Goal: Information Seeking & Learning: Learn about a topic

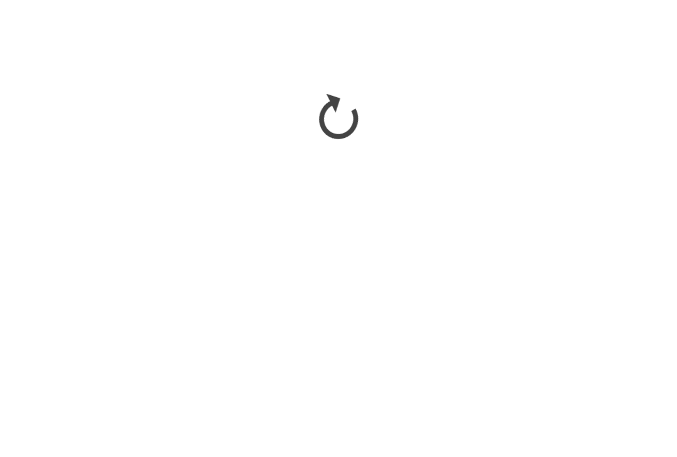
scroll to position [1294, 0]
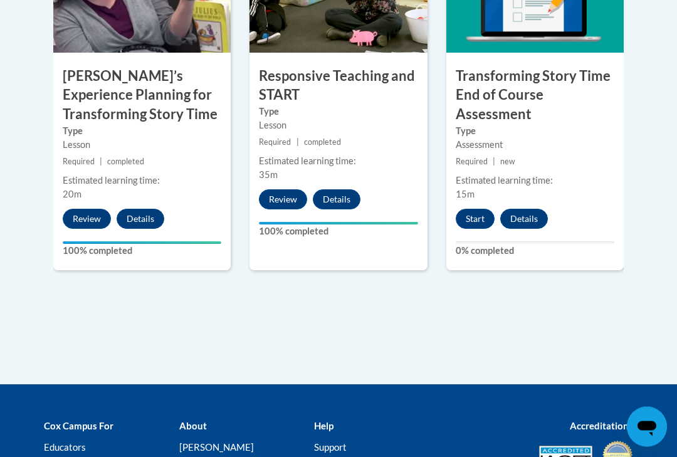
scroll to position [1186, 0]
click at [479, 212] on button "Start" at bounding box center [475, 219] width 39 height 20
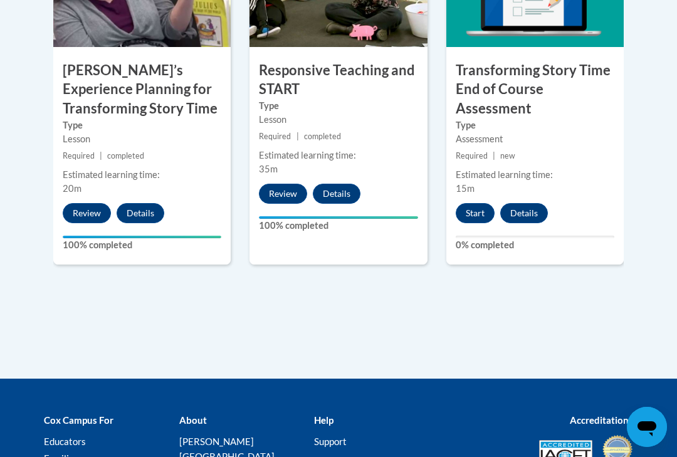
scroll to position [1209, 0]
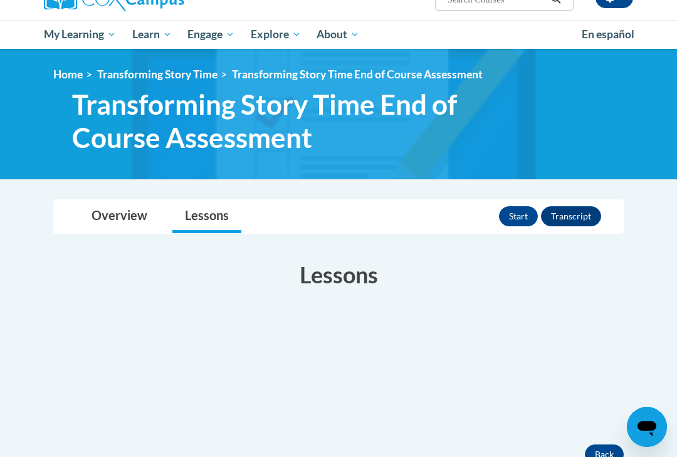
scroll to position [105, 0]
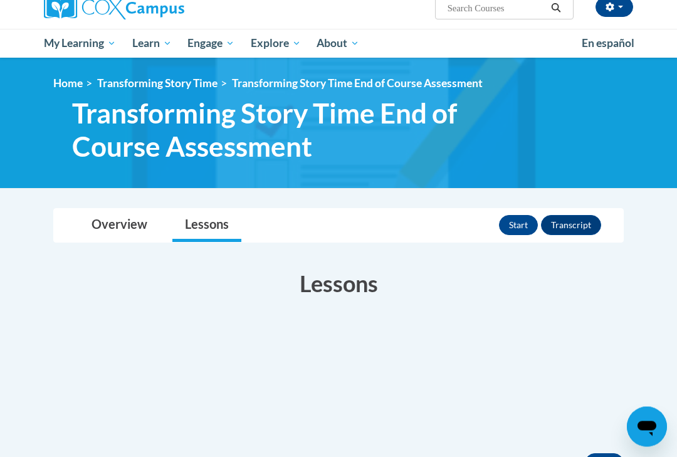
click at [521, 224] on button "Start" at bounding box center [518, 226] width 39 height 20
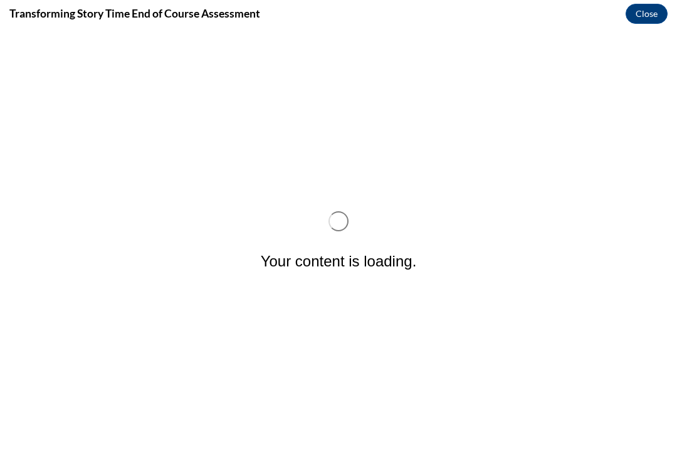
scroll to position [0, 0]
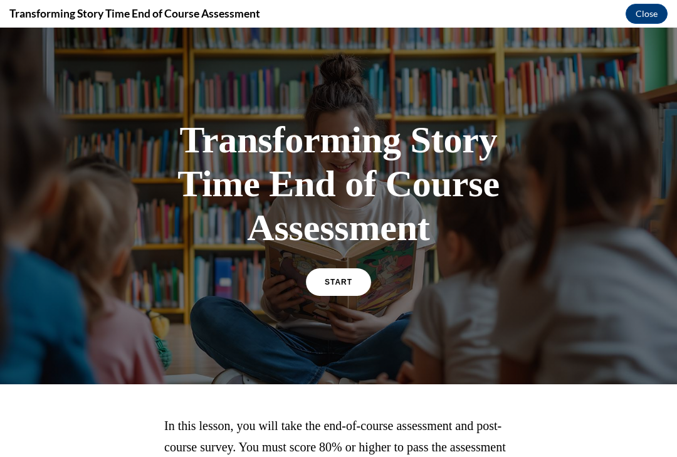
click at [332, 293] on link "START" at bounding box center [338, 282] width 65 height 28
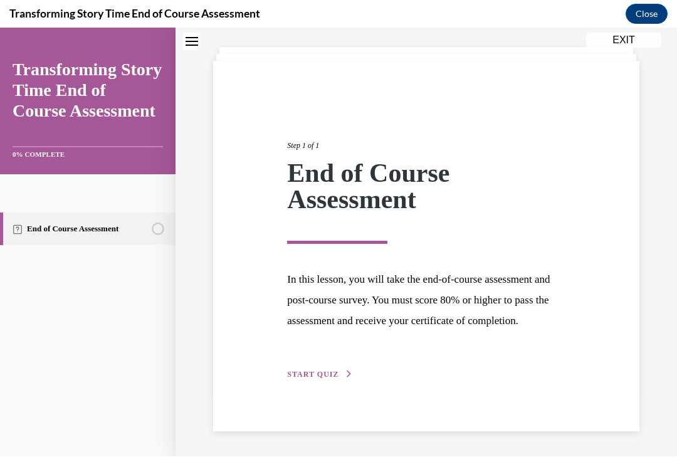
scroll to position [83, 0]
click at [315, 379] on span "START QUIZ" at bounding box center [312, 374] width 51 height 9
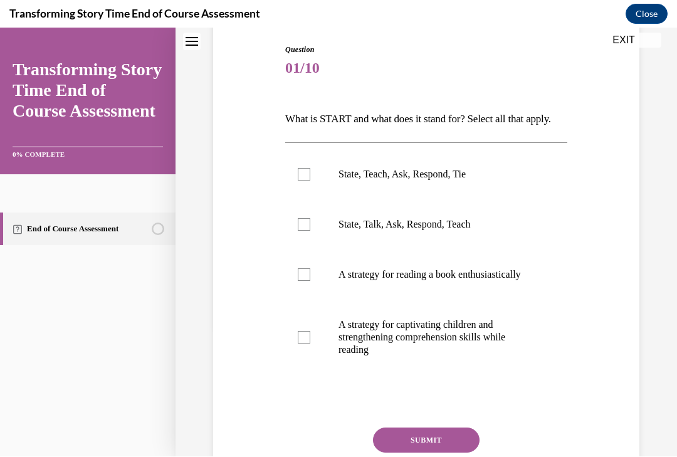
scroll to position [130, 0]
click at [312, 194] on label "State, Teach, Ask, Respond, Tie" at bounding box center [426, 174] width 282 height 50
click at [310, 181] on input "State, Teach, Ask, Respond, Tie" at bounding box center [304, 174] width 13 height 13
checkbox input "true"
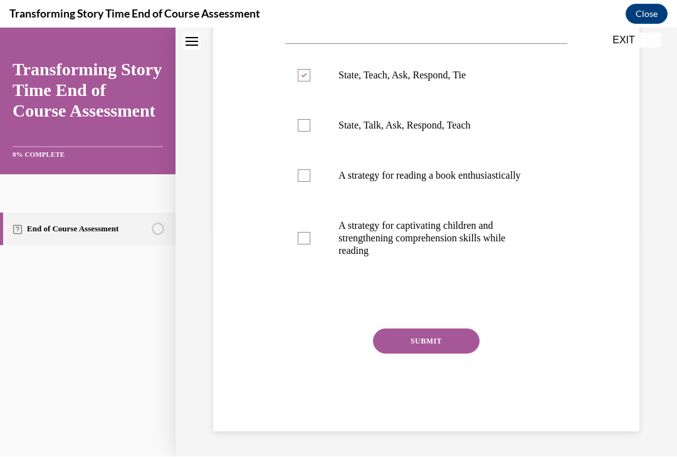
click at [454, 354] on button "SUBMIT" at bounding box center [426, 340] width 107 height 25
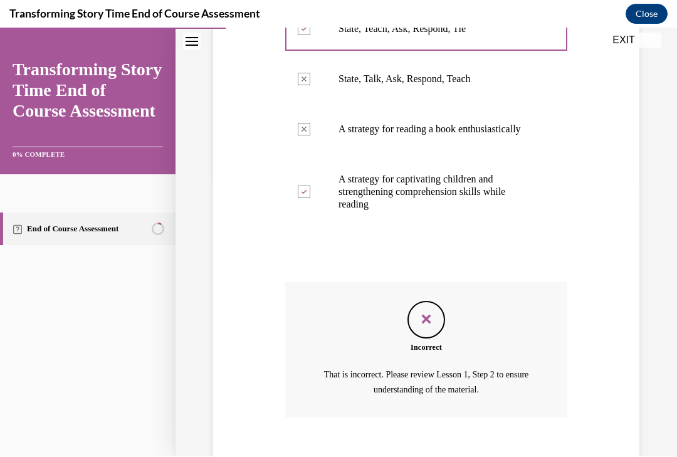
scroll to position [275, 0]
click at [318, 103] on label "State, Talk, Ask, Respond, Teach" at bounding box center [426, 79] width 282 height 50
click at [404, 85] on p "State, Talk, Ask, Respond, Teach" at bounding box center [436, 79] width 197 height 13
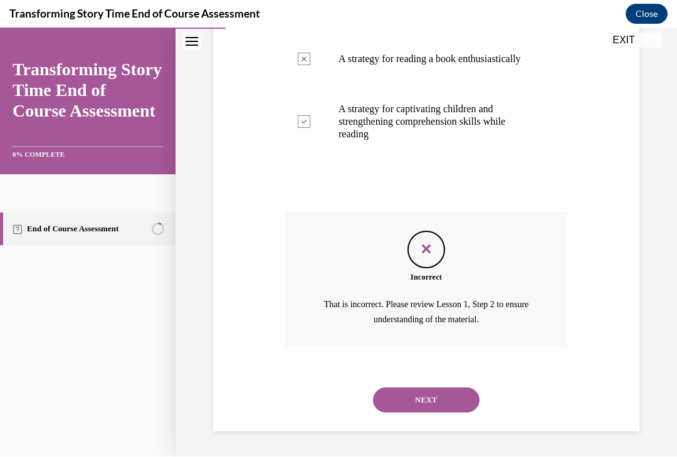
scroll to position [350, 0]
click at [446, 400] on button "NEXT" at bounding box center [426, 399] width 107 height 25
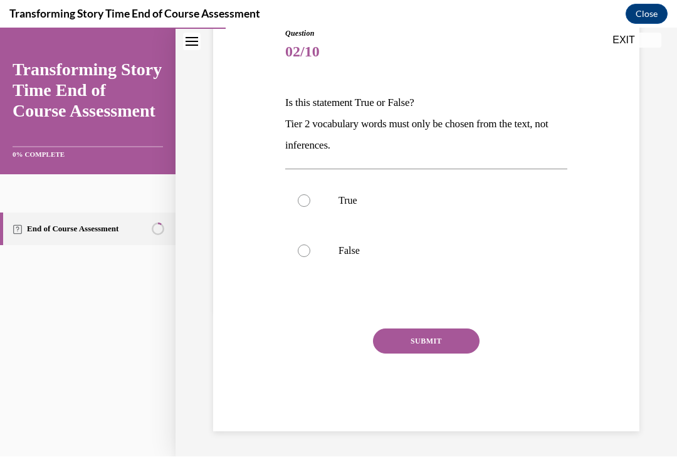
scroll to position [131, 0]
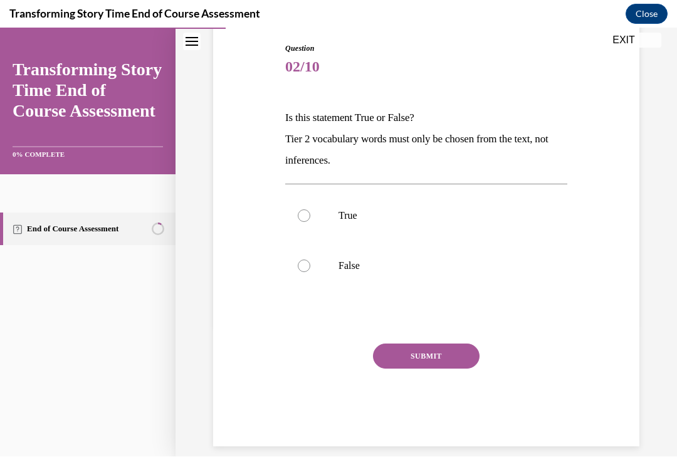
click at [315, 268] on label "False" at bounding box center [426, 266] width 282 height 50
click at [310, 268] on input "False" at bounding box center [304, 266] width 13 height 13
radio input "true"
click at [442, 355] on button "SUBMIT" at bounding box center [426, 356] width 107 height 25
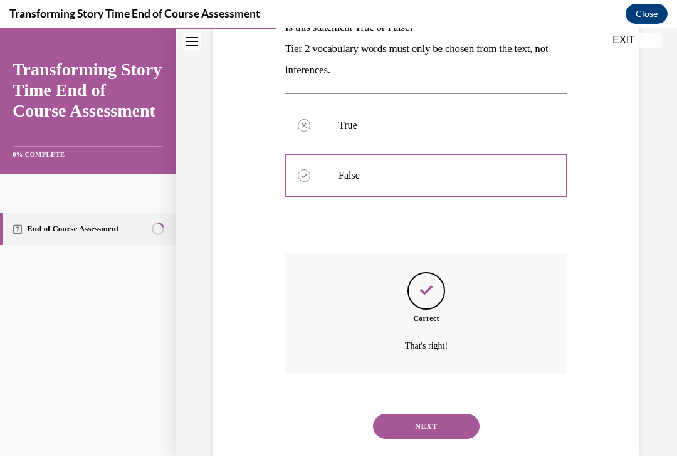
scroll to position [232, 0]
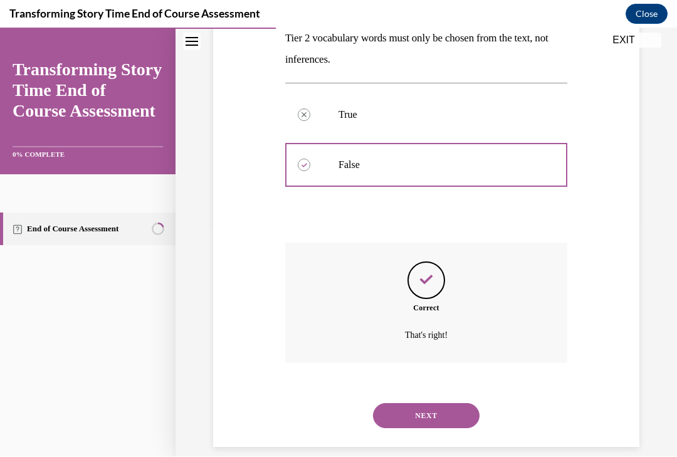
click at [444, 403] on button "NEXT" at bounding box center [426, 415] width 107 height 25
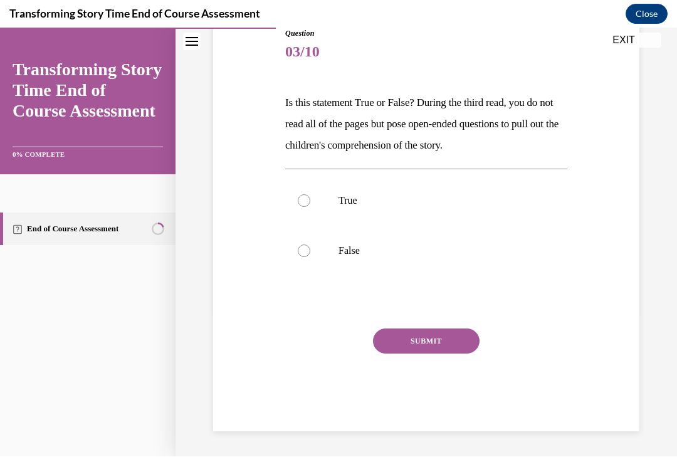
scroll to position [131, 0]
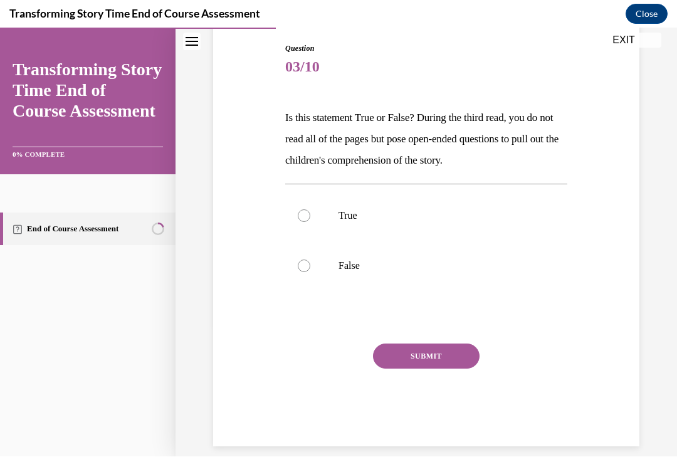
click at [309, 218] on div at bounding box center [304, 215] width 13 height 13
click at [309, 218] on input "True" at bounding box center [304, 215] width 13 height 13
radio input "true"
click at [444, 350] on button "SUBMIT" at bounding box center [426, 356] width 107 height 25
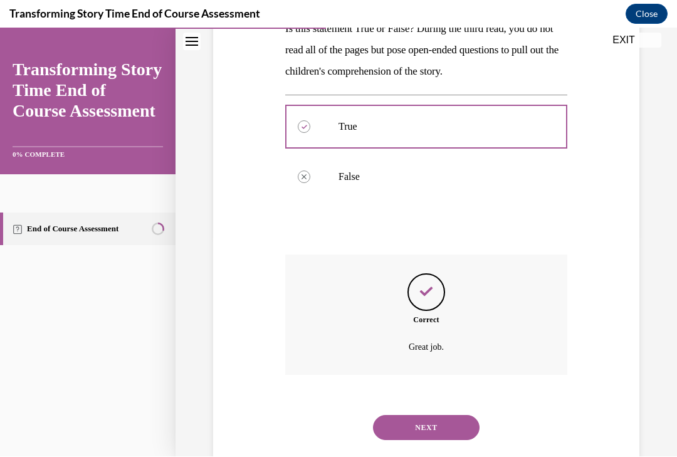
scroll to position [232, 0]
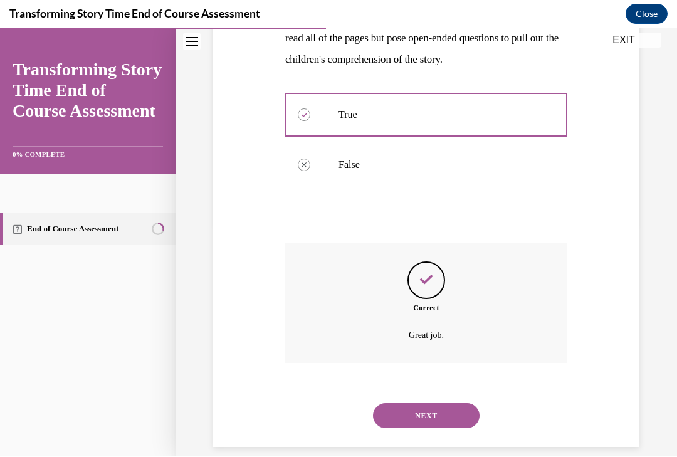
click at [441, 403] on button "NEXT" at bounding box center [426, 415] width 107 height 25
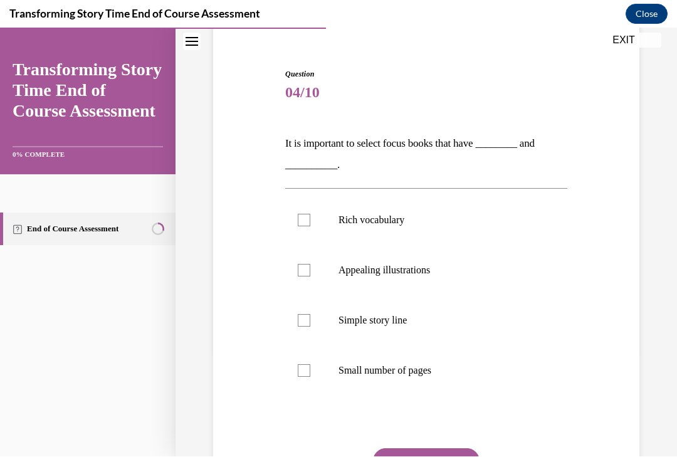
scroll to position [111, 0]
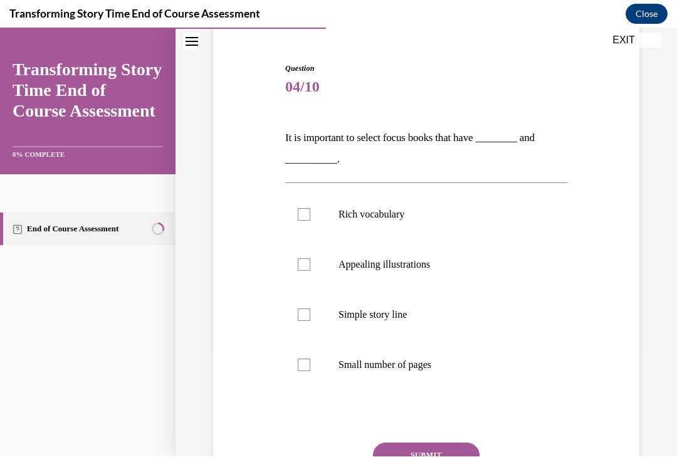
click at [313, 209] on label "Rich vocabulary" at bounding box center [426, 214] width 282 height 50
click at [310, 209] on input "Rich vocabulary" at bounding box center [304, 214] width 13 height 13
checkbox input "true"
click at [314, 318] on label "Simple story line" at bounding box center [426, 315] width 282 height 50
click at [310, 318] on input "Simple story line" at bounding box center [304, 314] width 13 height 13
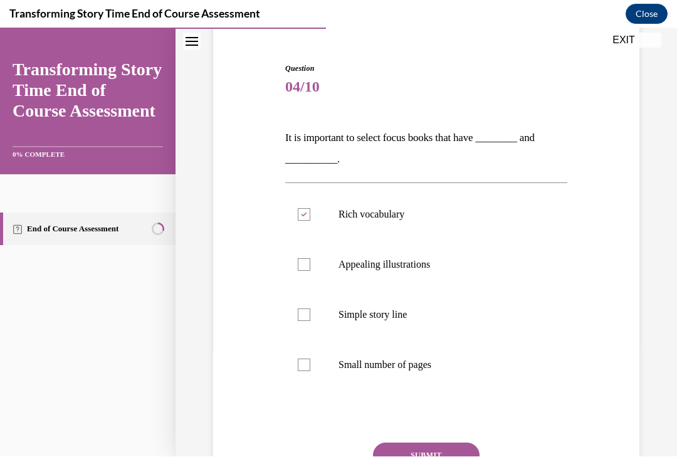
checkbox input "true"
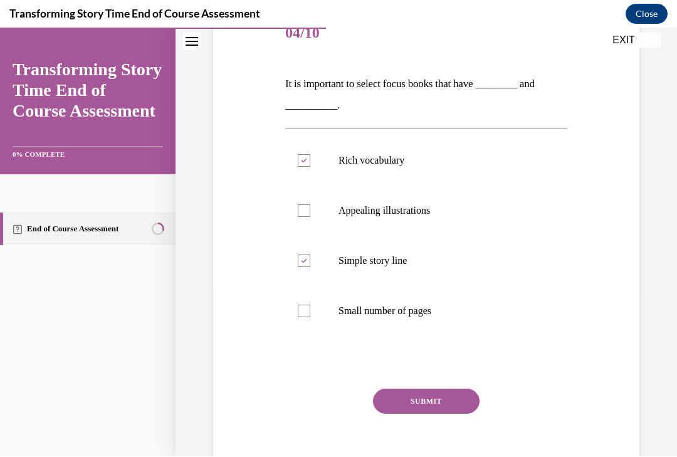
scroll to position [169, 0]
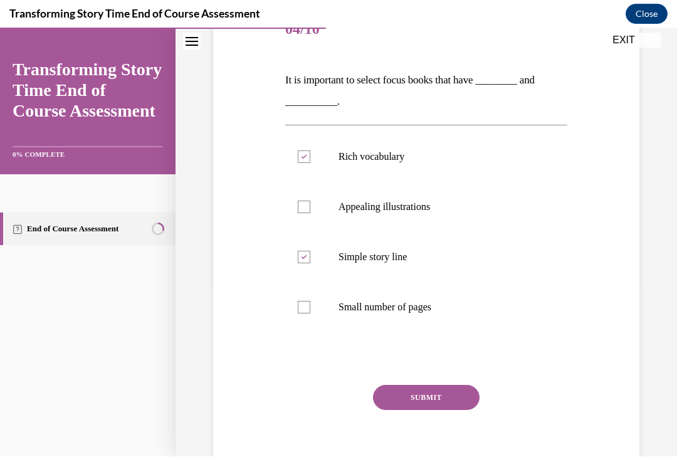
click at [450, 397] on button "SUBMIT" at bounding box center [426, 397] width 107 height 25
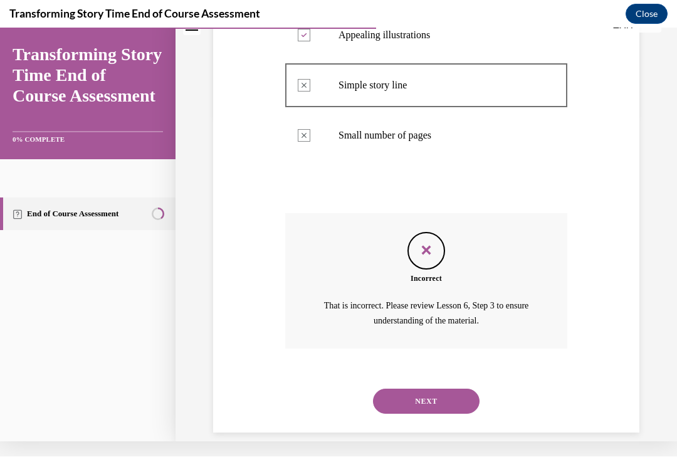
scroll to position [325, 0]
click at [447, 389] on button "NEXT" at bounding box center [426, 401] width 107 height 25
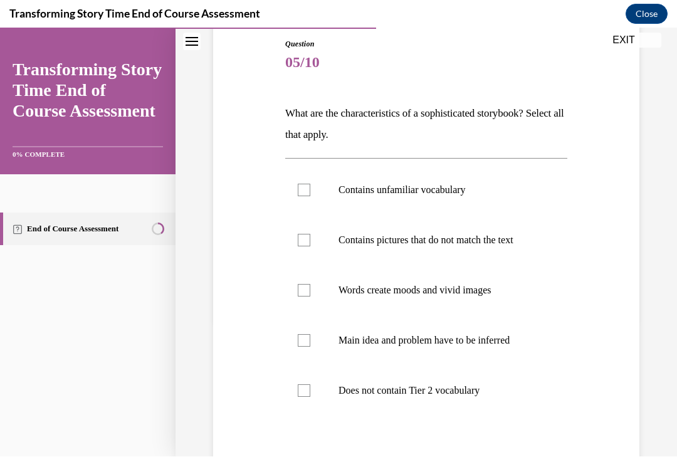
scroll to position [135, 0]
click at [307, 197] on label "Contains unfamiliar vocabulary" at bounding box center [426, 190] width 282 height 50
click at [307, 196] on input "Contains unfamiliar vocabulary" at bounding box center [304, 190] width 13 height 13
checkbox input "true"
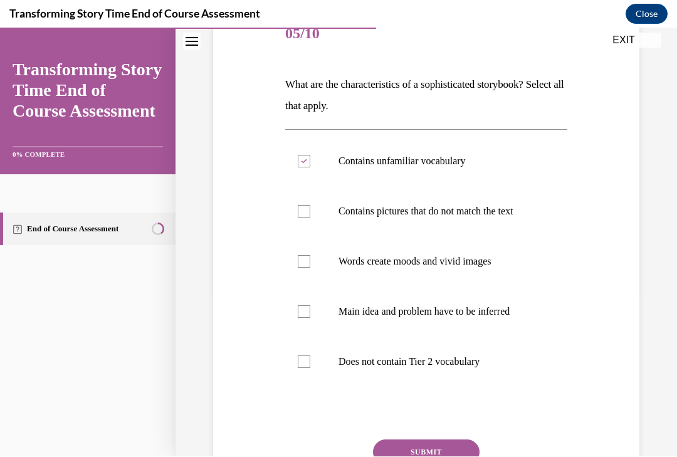
scroll to position [169, 0]
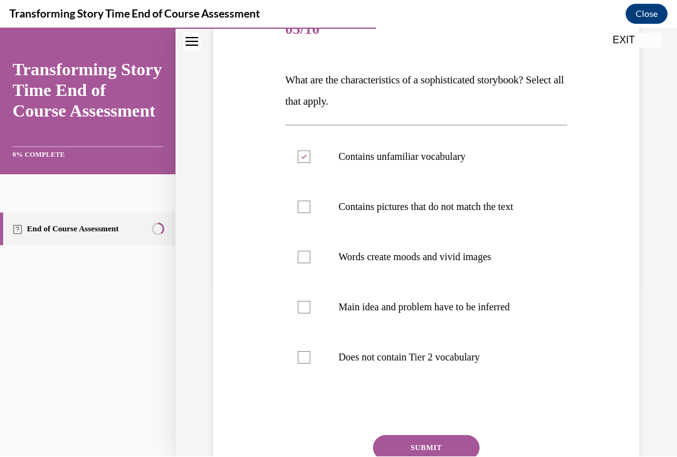
click at [316, 362] on label "Does not contain Tier 2 vocabulary" at bounding box center [426, 357] width 282 height 50
click at [310, 362] on input "Does not contain Tier 2 vocabulary" at bounding box center [304, 357] width 13 height 13
checkbox input "true"
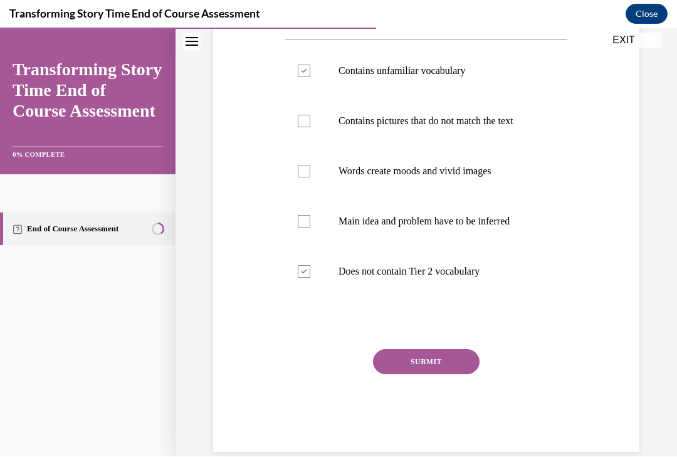
click at [444, 361] on button "SUBMIT" at bounding box center [426, 361] width 107 height 25
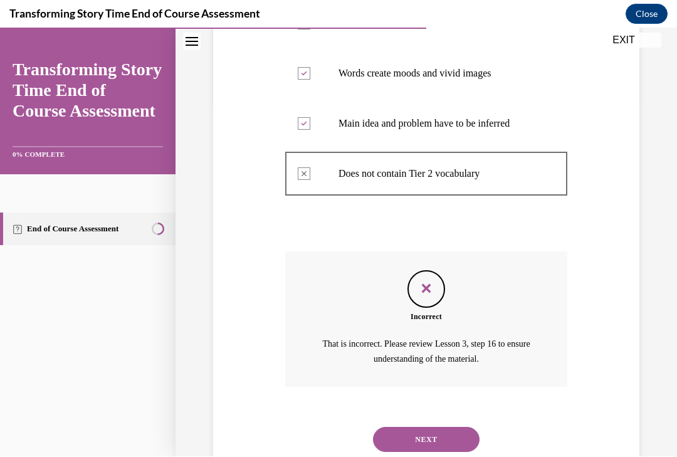
scroll to position [375, 0]
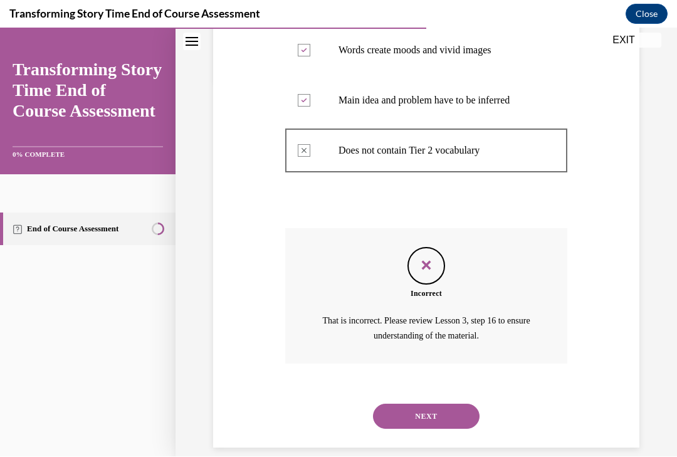
click at [445, 404] on button "NEXT" at bounding box center [426, 416] width 107 height 25
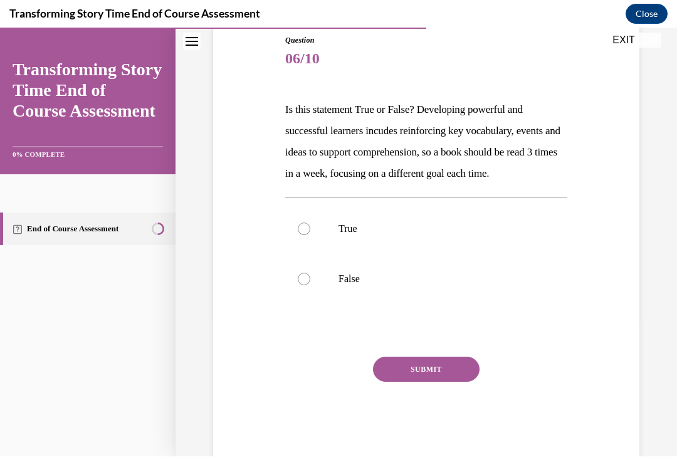
click at [314, 253] on label "True" at bounding box center [426, 229] width 282 height 50
click at [310, 235] on input "True" at bounding box center [304, 229] width 13 height 13
radio input "true"
click at [448, 382] on button "SUBMIT" at bounding box center [426, 369] width 107 height 25
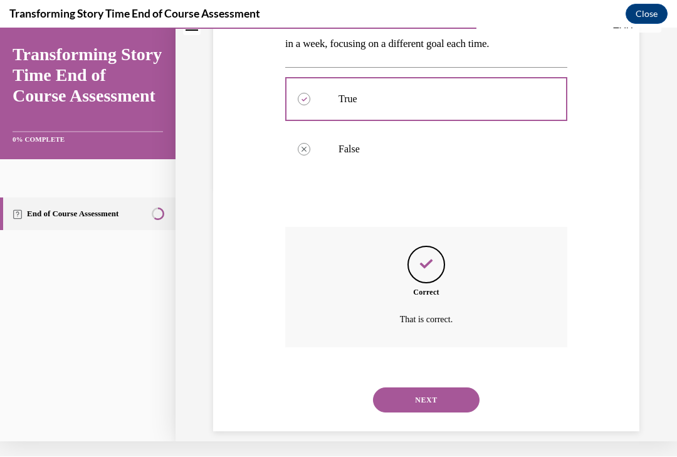
scroll to position [275, 0]
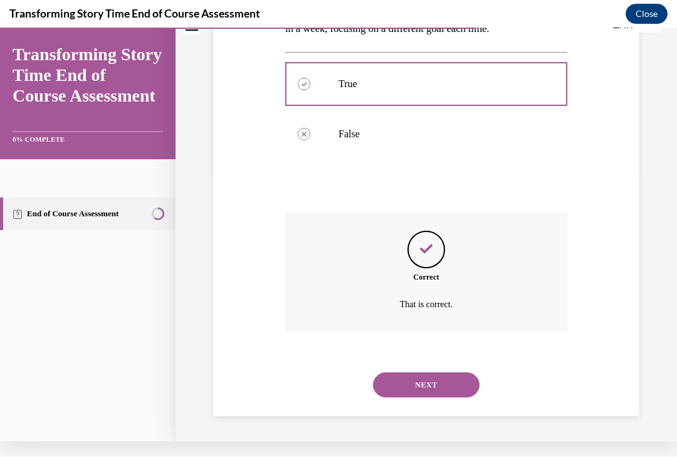
click at [451, 386] on button "NEXT" at bounding box center [426, 384] width 107 height 25
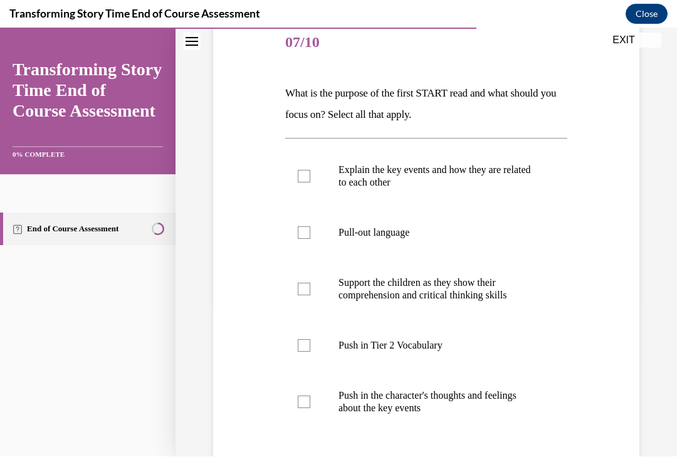
scroll to position [158, 0]
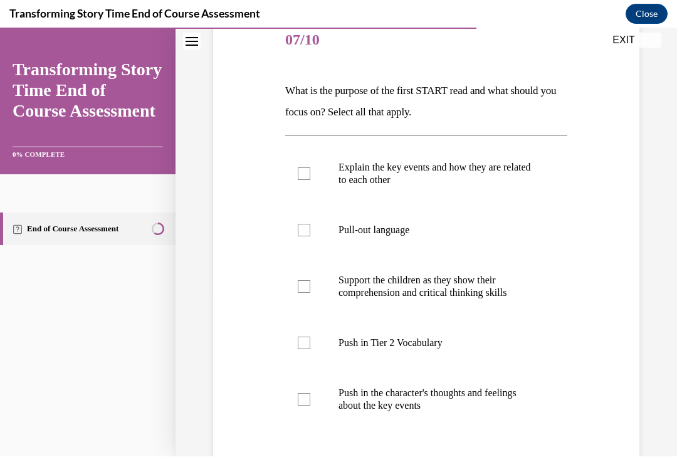
click at [305, 175] on div at bounding box center [304, 173] width 13 height 13
click at [305, 175] on input "Explain the key events and how they are related to each other" at bounding box center [304, 173] width 13 height 13
checkbox input "true"
click at [306, 228] on div at bounding box center [304, 230] width 13 height 13
click at [306, 228] on input "Pull-out language" at bounding box center [304, 230] width 13 height 13
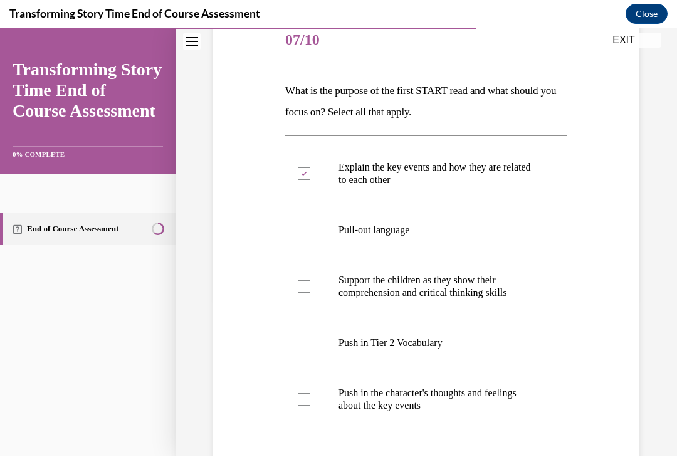
checkbox input "true"
click at [310, 291] on div at bounding box center [304, 286] width 13 height 13
click at [310, 291] on input "Support the children as they show their comprehension and critical thinking ski…" at bounding box center [304, 286] width 13 height 13
checkbox input "true"
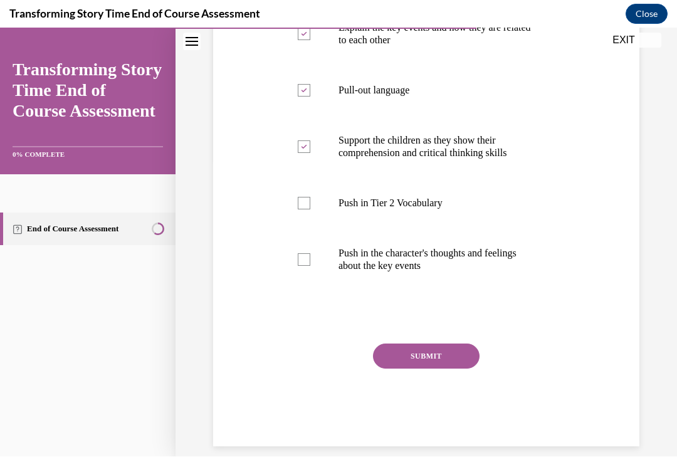
click at [396, 362] on button "SUBMIT" at bounding box center [426, 356] width 107 height 25
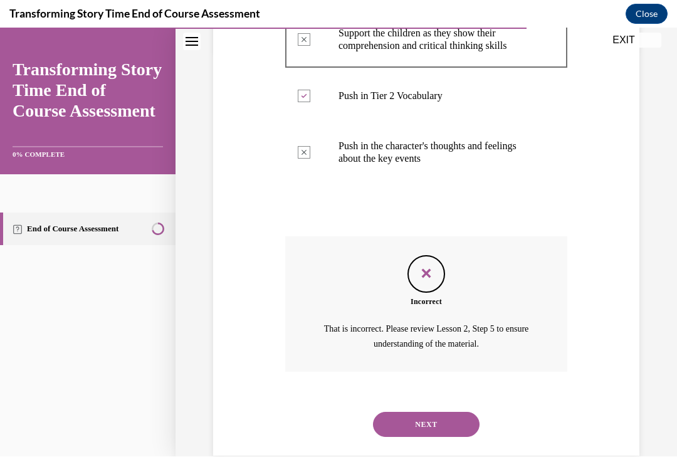
scroll to position [413, 0]
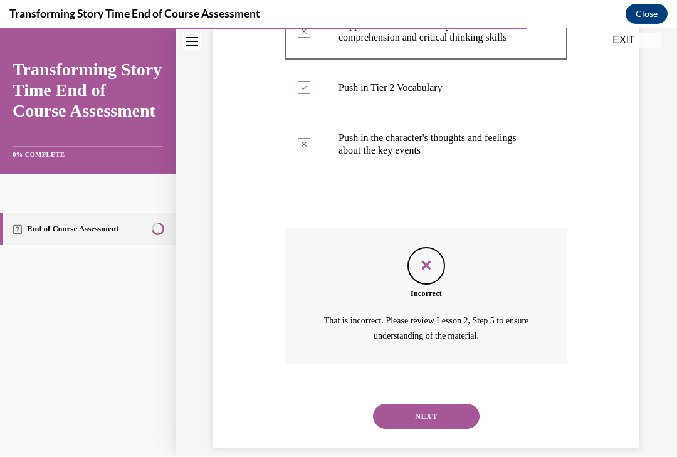
click at [404, 405] on button "NEXT" at bounding box center [426, 416] width 107 height 25
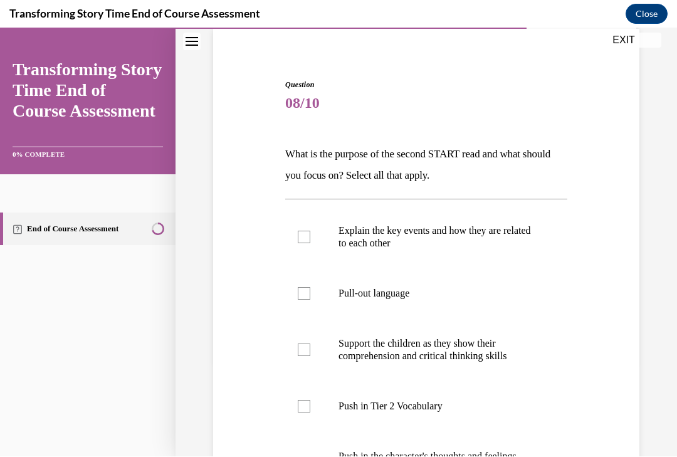
scroll to position [94, 0]
click at [303, 297] on div at bounding box center [304, 294] width 13 height 13
click at [303, 297] on input "Pull-out language" at bounding box center [304, 294] width 13 height 13
checkbox input "true"
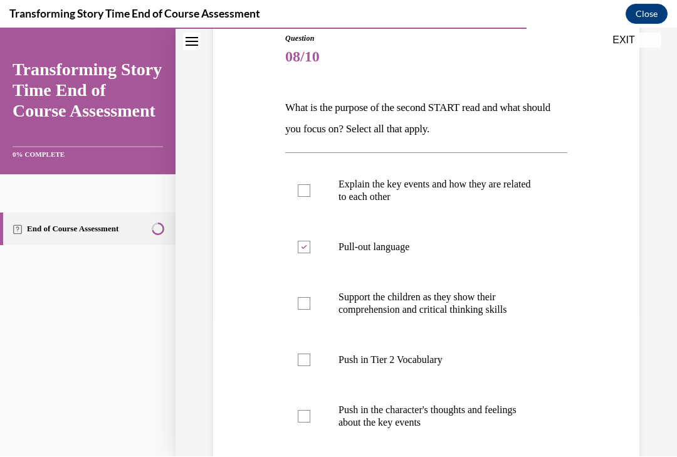
scroll to position [151, 0]
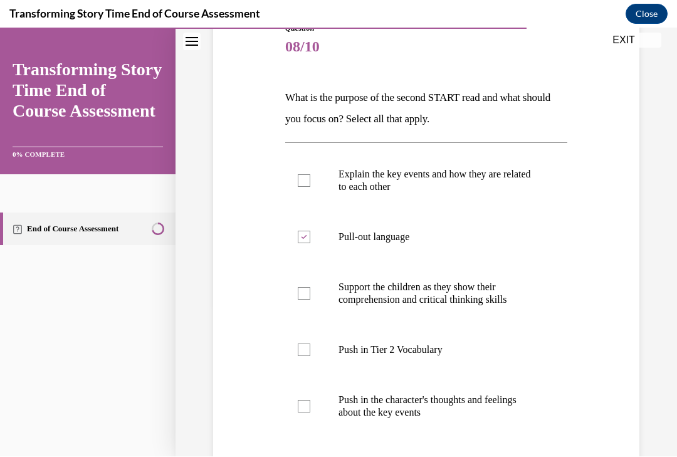
click at [306, 344] on div at bounding box center [304, 350] width 13 height 13
click at [306, 344] on input "Push in Tier 2 Vocabulary" at bounding box center [304, 350] width 13 height 13
checkbox input "true"
click at [297, 297] on label "Support the children as they show their comprehension and critical thinking ski…" at bounding box center [426, 293] width 282 height 63
click at [298, 297] on input "Support the children as they show their comprehension and critical thinking ski…" at bounding box center [304, 293] width 13 height 13
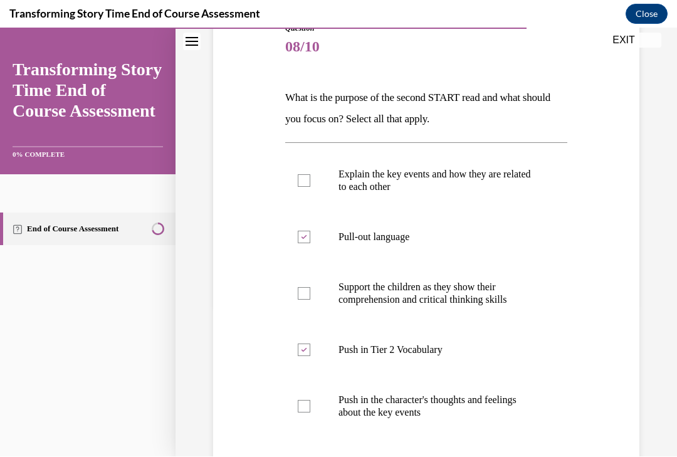
checkbox input "true"
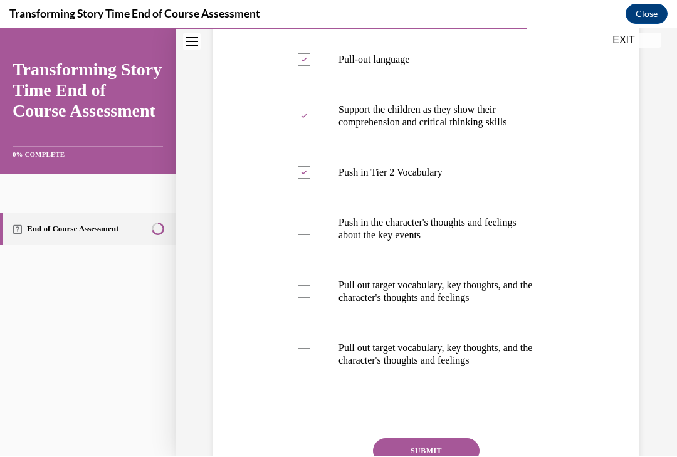
scroll to position [329, 0]
click at [302, 288] on div at bounding box center [304, 291] width 13 height 13
click at [302, 288] on input "Pull out target vocabulary, key thoughts, and the character's thoughts and feel…" at bounding box center [304, 291] width 13 height 13
click at [300, 294] on div at bounding box center [304, 291] width 13 height 13
click at [300, 294] on input "Pull out target vocabulary, key thoughts, and the character's thoughts and feel…" at bounding box center [304, 291] width 13 height 13
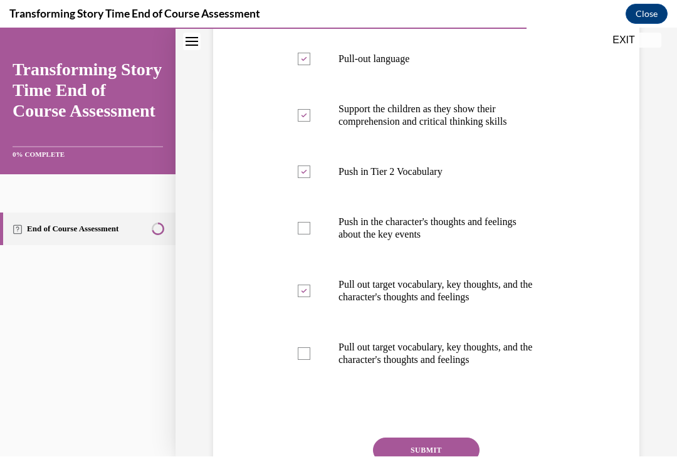
checkbox input "false"
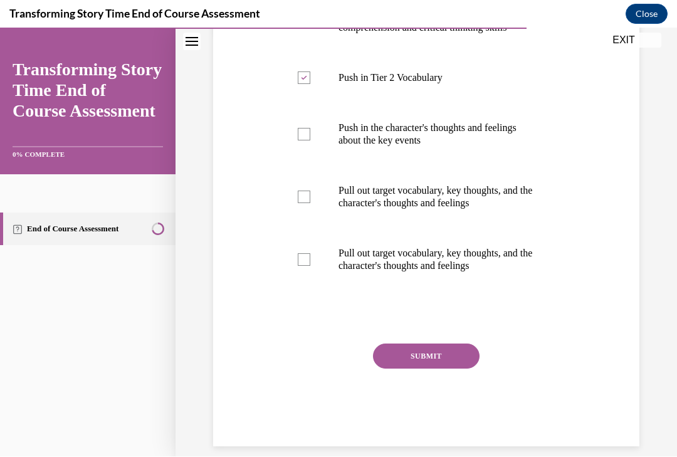
click at [399, 360] on button "SUBMIT" at bounding box center [426, 356] width 107 height 25
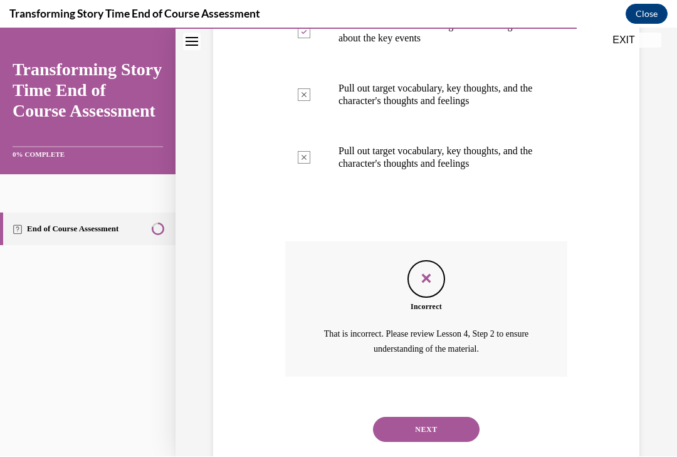
scroll to position [538, 0]
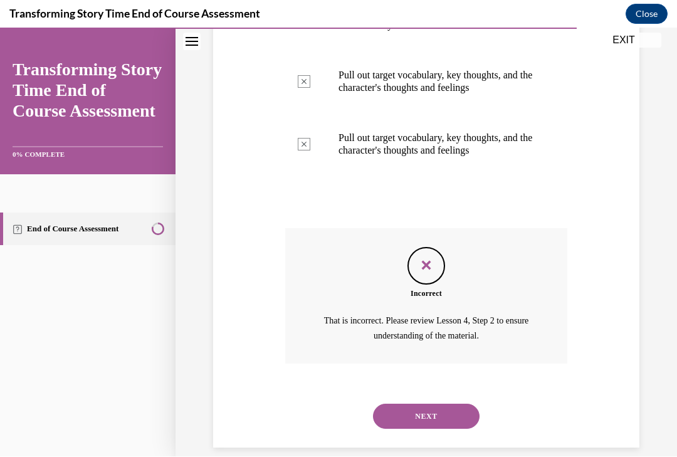
click at [407, 404] on button "NEXT" at bounding box center [426, 416] width 107 height 25
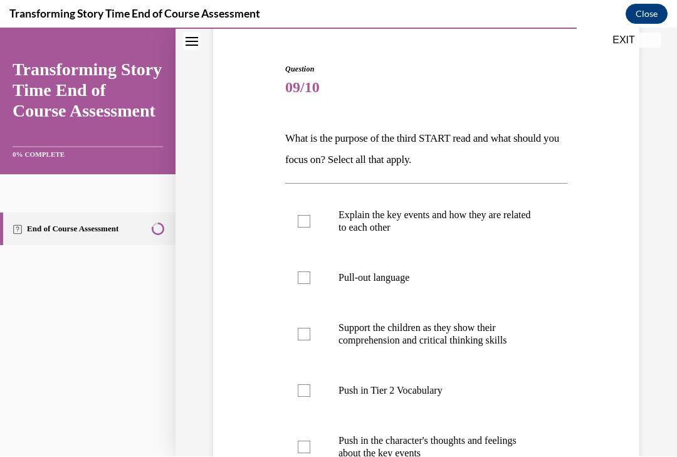
scroll to position [115, 0]
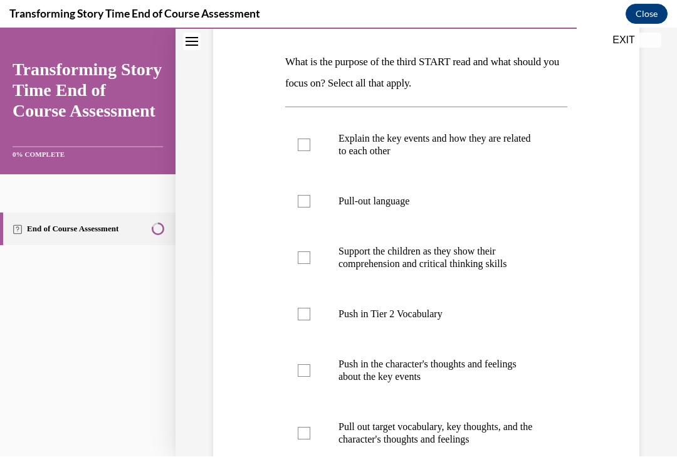
click at [303, 200] on div at bounding box center [304, 201] width 13 height 13
click at [303, 200] on input "Pull-out language" at bounding box center [304, 201] width 13 height 13
checkbox input "true"
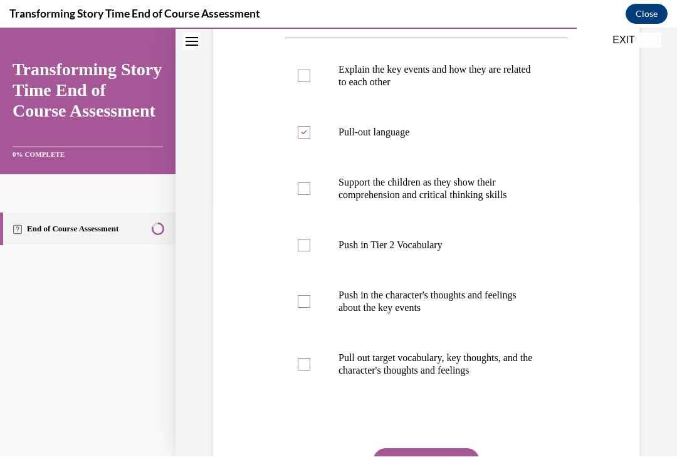
scroll to position [256, 0]
click at [307, 196] on label "Support the children as they show their comprehension and critical thinking ski…" at bounding box center [426, 188] width 282 height 63
click at [307, 195] on input "Support the children as they show their comprehension and critical thinking ski…" at bounding box center [304, 188] width 13 height 13
checkbox input "true"
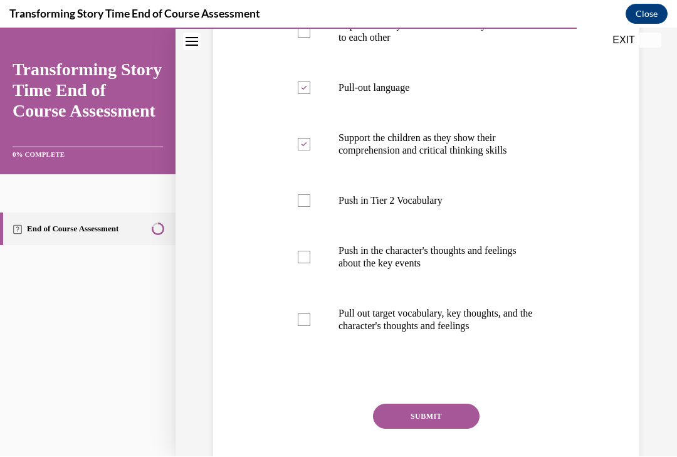
scroll to position [305, 0]
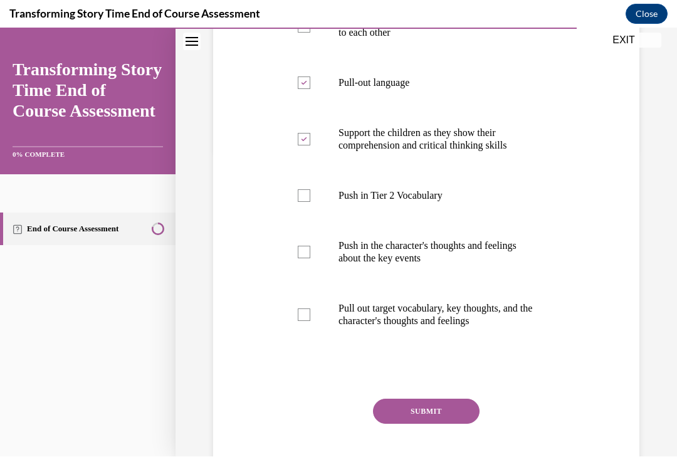
click at [303, 196] on div at bounding box center [304, 195] width 13 height 13
click at [303, 196] on input "Push in Tier 2 Vocabulary" at bounding box center [304, 195] width 13 height 13
checkbox input "true"
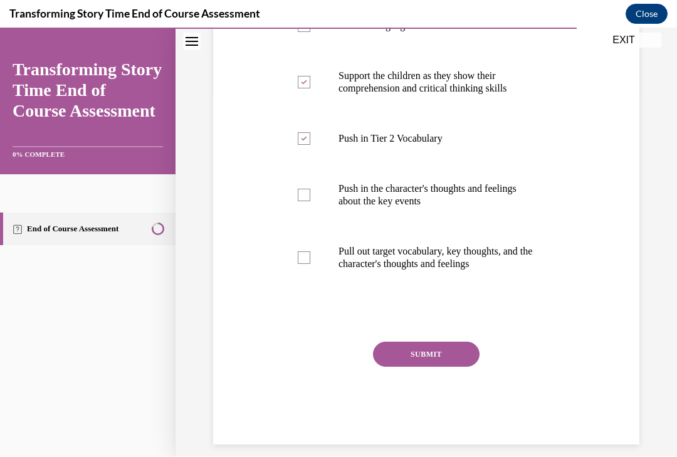
scroll to position [360, 0]
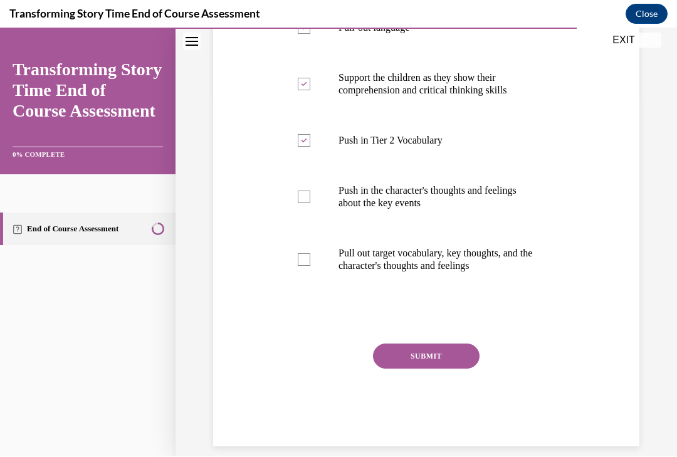
click at [304, 258] on div at bounding box center [304, 259] width 13 height 13
click at [304, 258] on input "Pull out target vocabulary, key thoughts, and the character's thoughts and feel…" at bounding box center [304, 259] width 13 height 13
checkbox input "true"
click at [401, 346] on button "SUBMIT" at bounding box center [426, 356] width 107 height 25
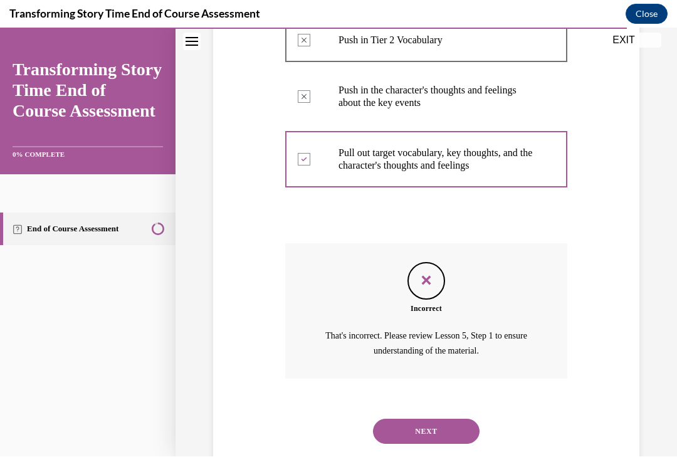
scroll to position [476, 0]
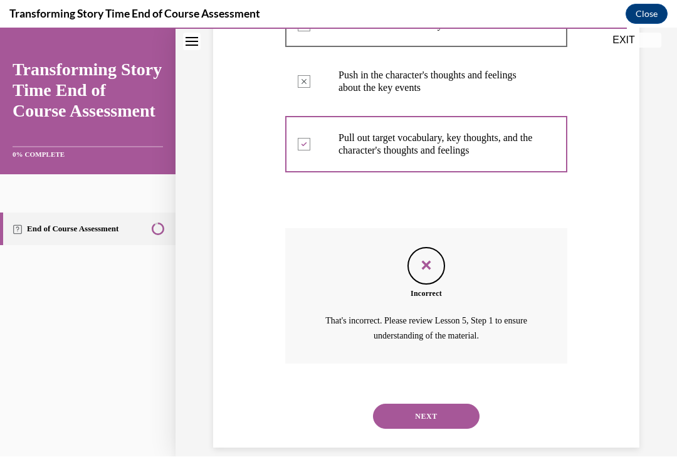
click at [404, 404] on button "NEXT" at bounding box center [426, 416] width 107 height 25
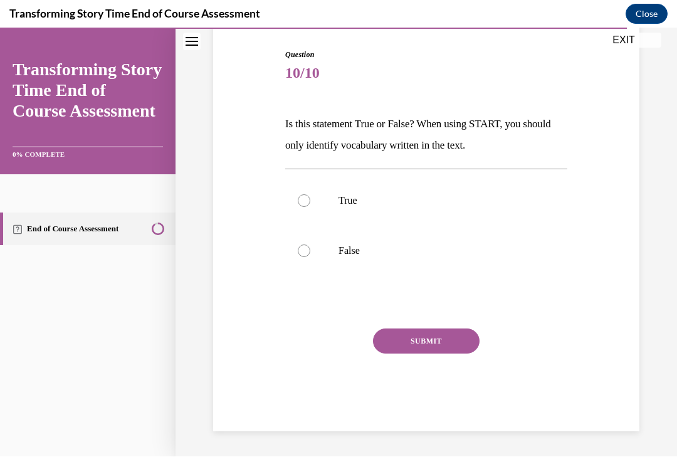
scroll to position [110, 0]
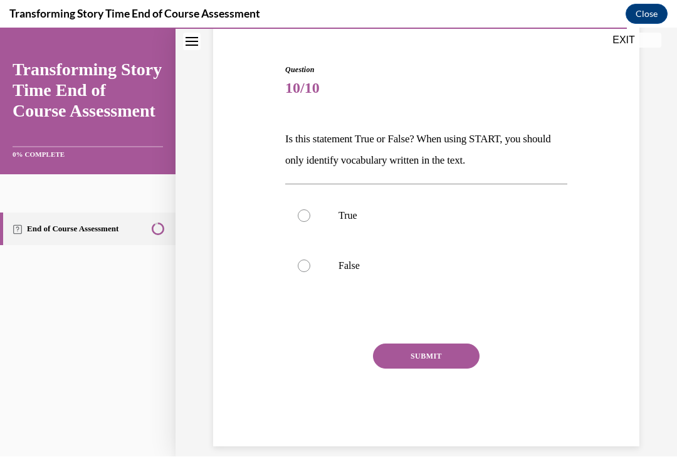
click at [303, 221] on div at bounding box center [304, 215] width 13 height 13
click at [303, 221] on input "True" at bounding box center [304, 215] width 13 height 13
radio input "true"
click at [411, 357] on button "SUBMIT" at bounding box center [426, 356] width 107 height 25
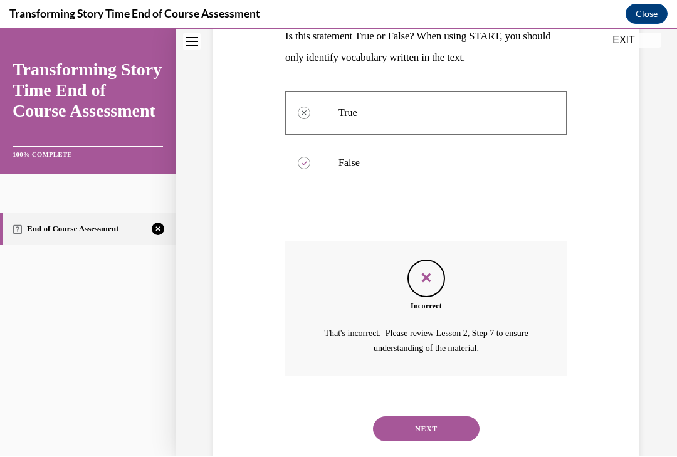
scroll to position [225, 0]
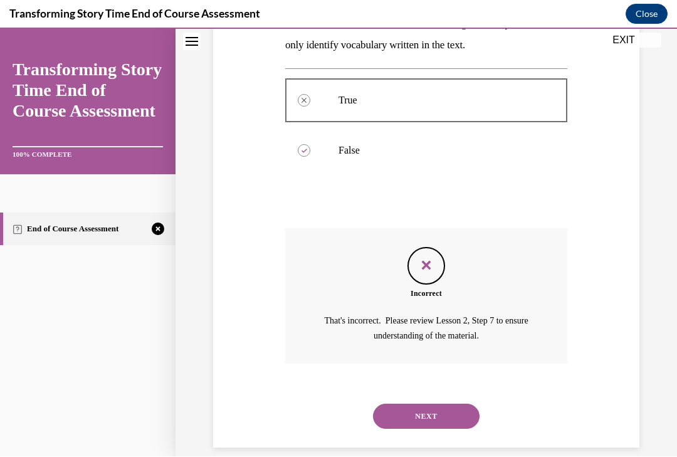
click at [398, 404] on button "NEXT" at bounding box center [426, 416] width 107 height 25
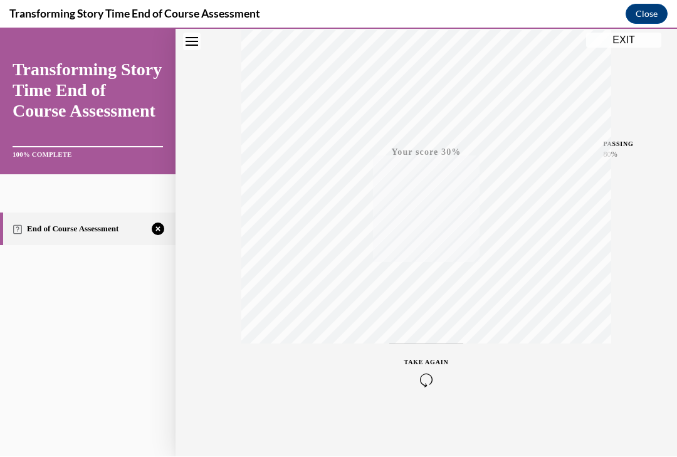
scroll to position [214, 0]
click at [432, 379] on icon "button" at bounding box center [426, 380] width 45 height 14
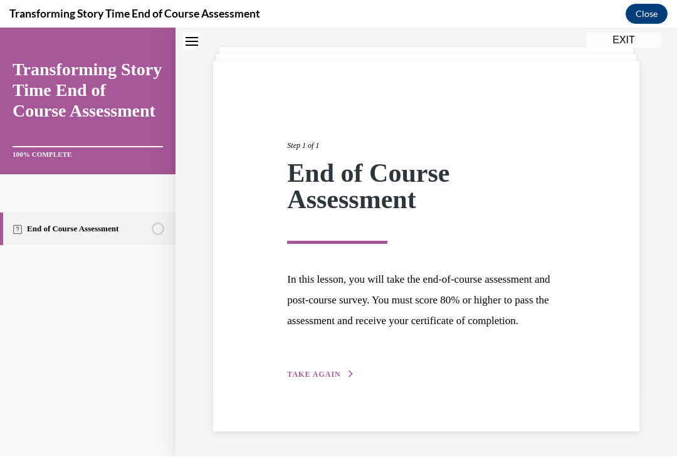
scroll to position [83, 0]
click at [328, 375] on span "TAKE AGAIN" at bounding box center [313, 374] width 53 height 9
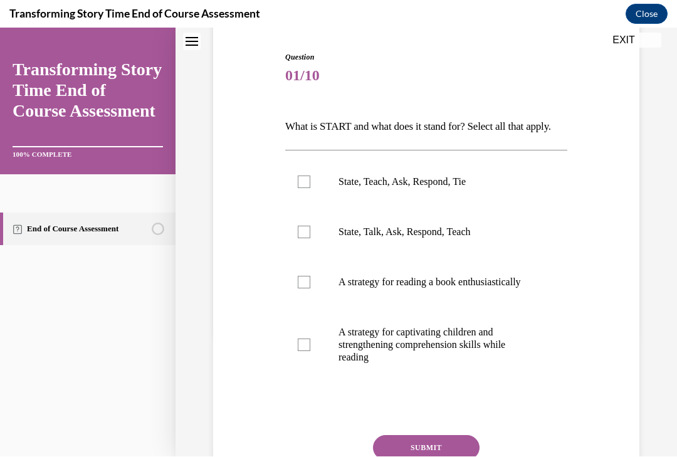
scroll to position [122, 0]
click at [303, 188] on div at bounding box center [304, 182] width 13 height 13
click at [303, 188] on input "State, Teach, Ask, Respond, Tie" at bounding box center [304, 182] width 13 height 13
checkbox input "true"
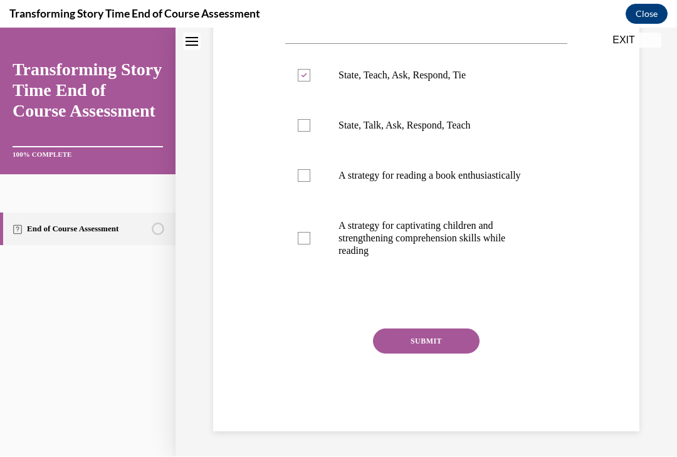
scroll to position [235, 0]
click at [459, 354] on button "SUBMIT" at bounding box center [426, 340] width 107 height 25
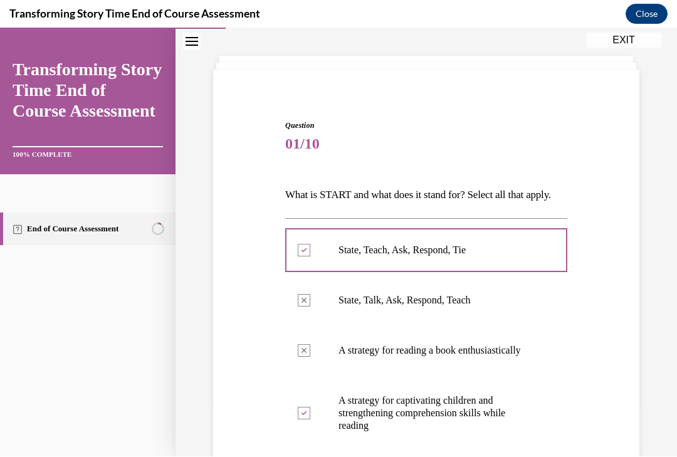
scroll to position [36, 0]
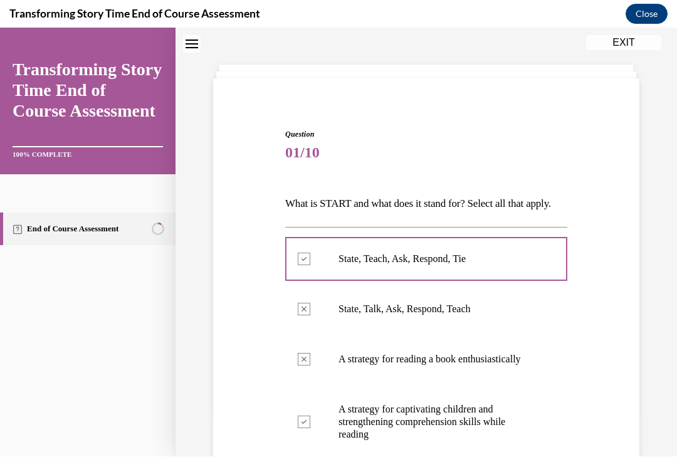
click at [526, 334] on label "State, Talk, Ask, Respond, Teach" at bounding box center [426, 309] width 282 height 50
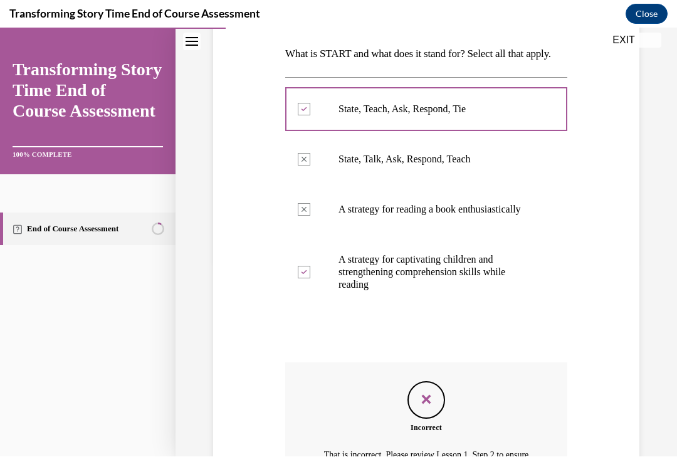
scroll to position [195, 0]
click at [307, 184] on label "State, Talk, Ask, Respond, Teach" at bounding box center [426, 159] width 282 height 50
click at [406, 165] on p "State, Talk, Ask, Respond, Teach" at bounding box center [436, 159] width 197 height 13
click at [407, 234] on label "A strategy for reading a book enthusiastically" at bounding box center [426, 209] width 282 height 50
click at [408, 291] on p "A strategy for captivating children and strengthening comprehension skills whil…" at bounding box center [436, 272] width 197 height 38
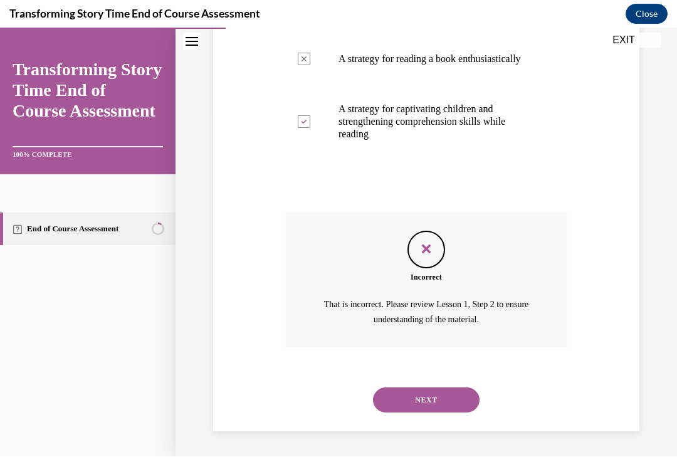
scroll to position [350, 0]
click at [444, 404] on button "NEXT" at bounding box center [426, 399] width 107 height 25
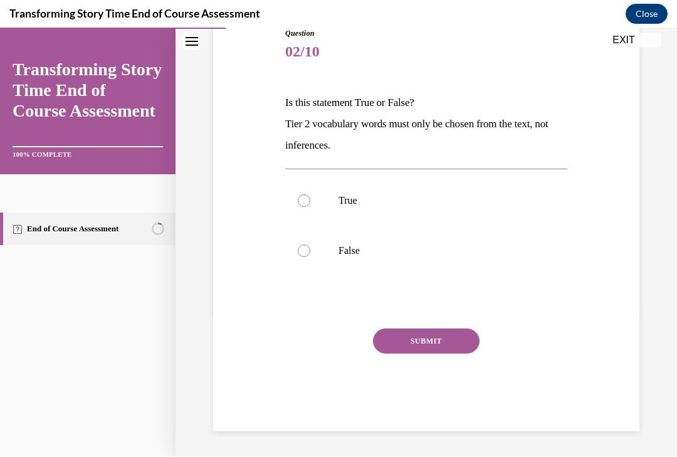
scroll to position [131, 0]
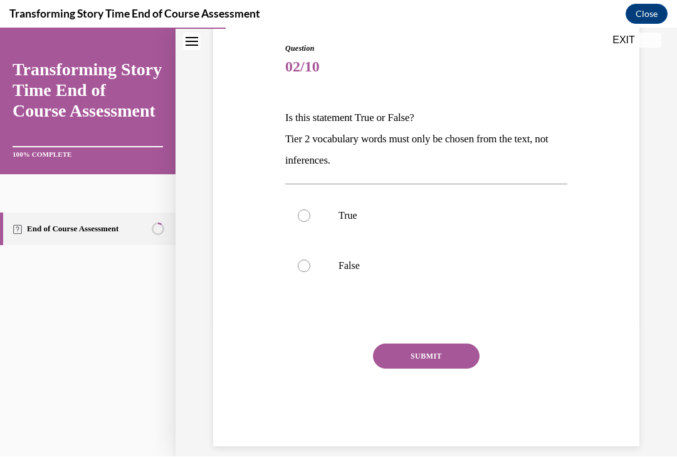
click at [308, 269] on div at bounding box center [304, 266] width 13 height 13
click at [308, 269] on input "False" at bounding box center [304, 266] width 13 height 13
radio input "true"
click at [432, 355] on button "SUBMIT" at bounding box center [426, 356] width 107 height 25
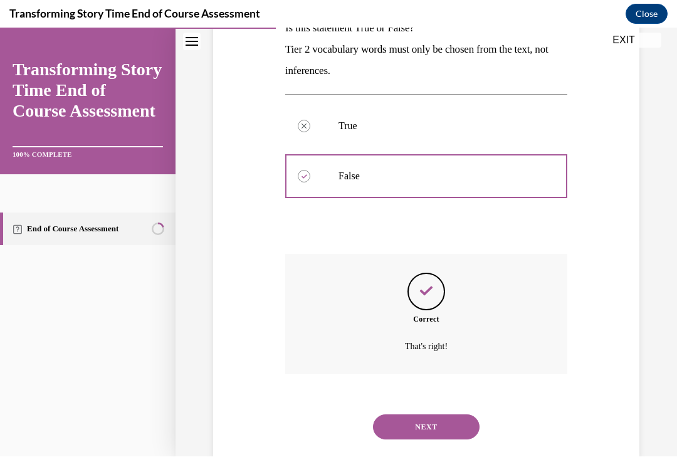
scroll to position [232, 0]
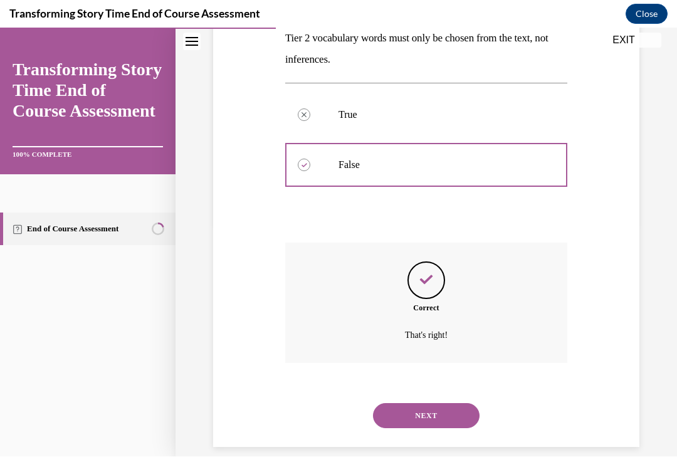
click at [444, 403] on button "NEXT" at bounding box center [426, 415] width 107 height 25
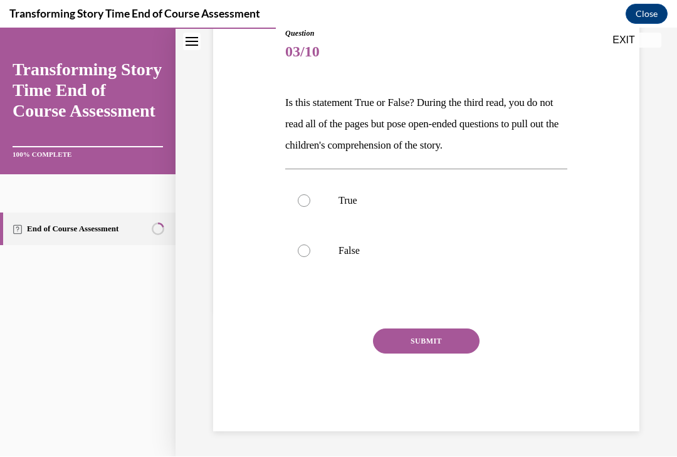
scroll to position [131, 0]
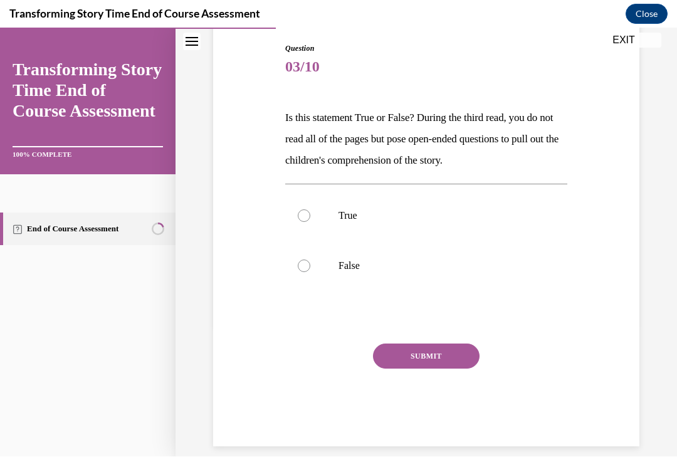
click at [314, 213] on label "True" at bounding box center [426, 216] width 282 height 50
click at [310, 213] on input "True" at bounding box center [304, 215] width 13 height 13
radio input "true"
click at [456, 359] on button "SUBMIT" at bounding box center [426, 356] width 107 height 25
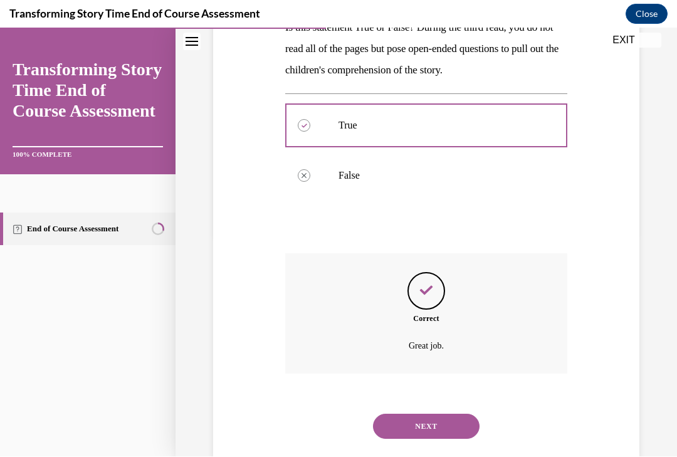
scroll to position [232, 0]
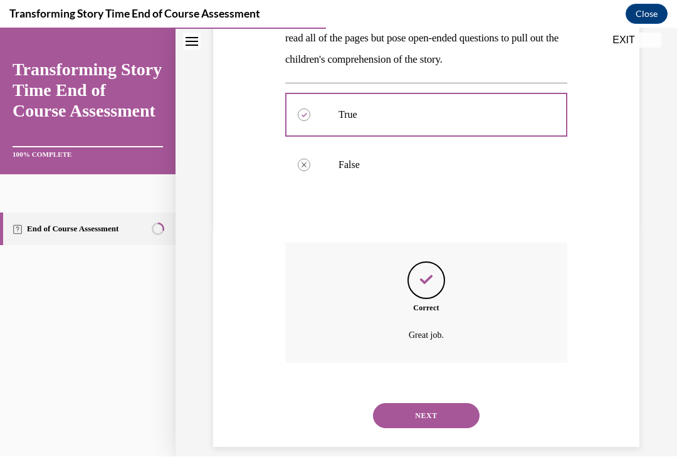
click at [446, 403] on button "NEXT" at bounding box center [426, 415] width 107 height 25
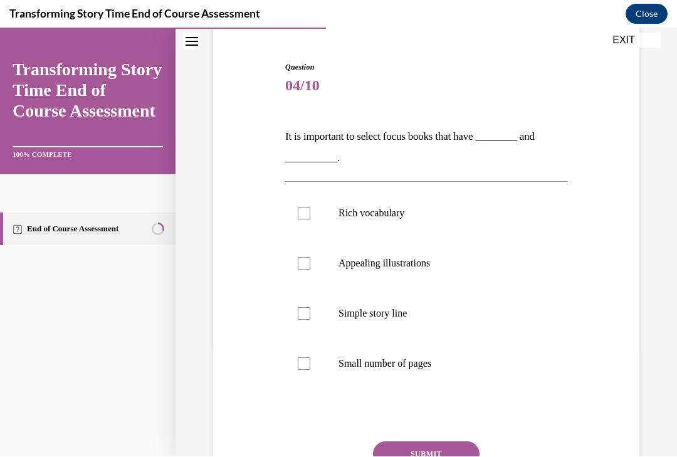
scroll to position [112, 0]
click at [310, 320] on label "Simple story line" at bounding box center [426, 313] width 282 height 50
click at [310, 320] on input "Simple story line" at bounding box center [304, 313] width 13 height 13
checkbox input "true"
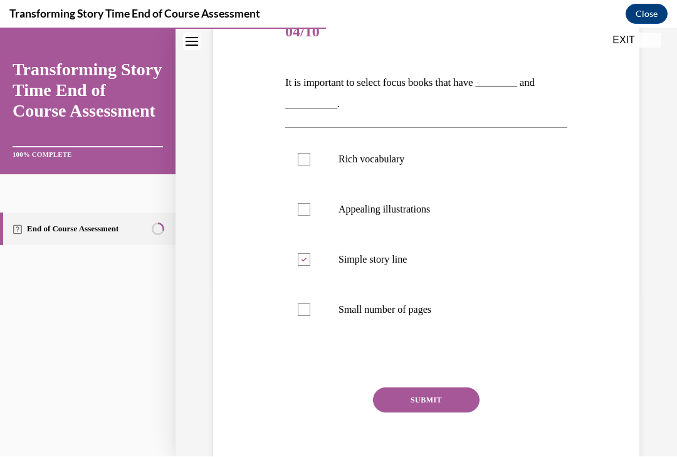
scroll to position [167, 0]
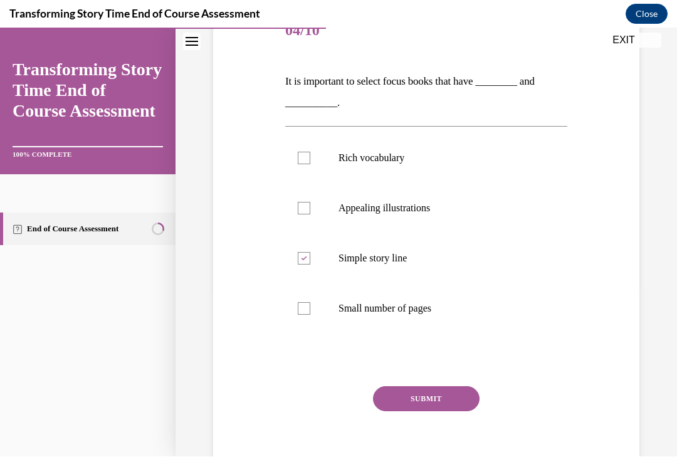
click at [312, 313] on label "Small number of pages" at bounding box center [426, 308] width 282 height 50
click at [310, 313] on input "Small number of pages" at bounding box center [304, 308] width 13 height 13
click at [311, 313] on label "Small number of pages" at bounding box center [426, 308] width 282 height 50
click at [310, 313] on input "Small number of pages" at bounding box center [304, 308] width 13 height 13
checkbox input "false"
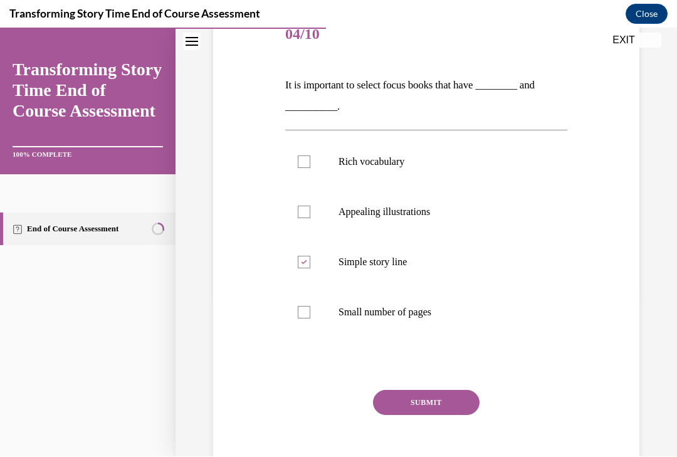
scroll to position [167, 0]
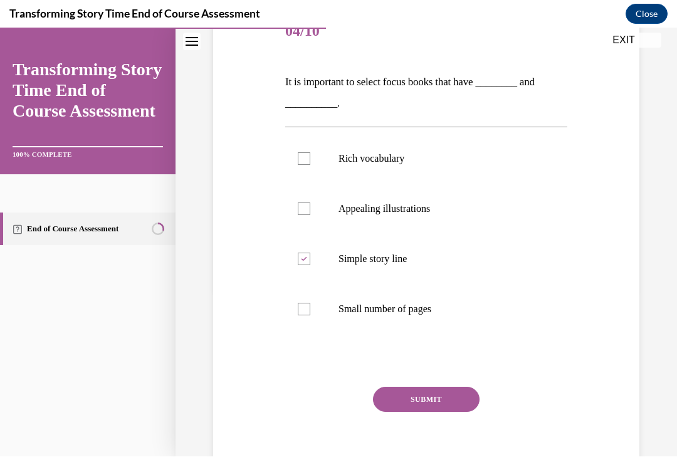
click at [308, 159] on div at bounding box center [304, 158] width 13 height 13
click at [308, 159] on input "Rich vocabulary" at bounding box center [304, 158] width 13 height 13
checkbox input "true"
click at [453, 405] on button "SUBMIT" at bounding box center [426, 399] width 107 height 25
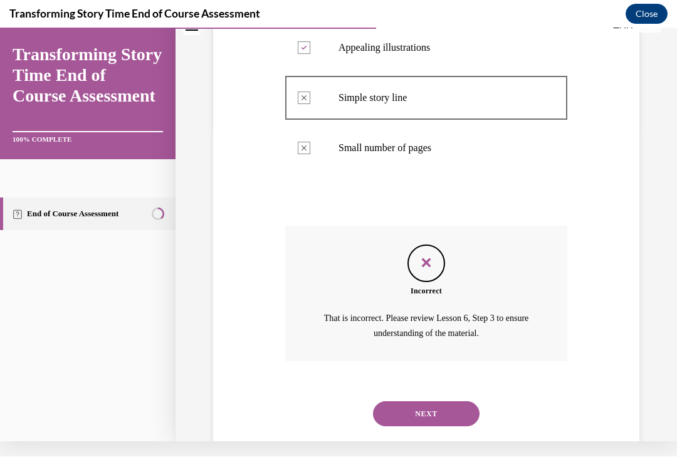
scroll to position [325, 0]
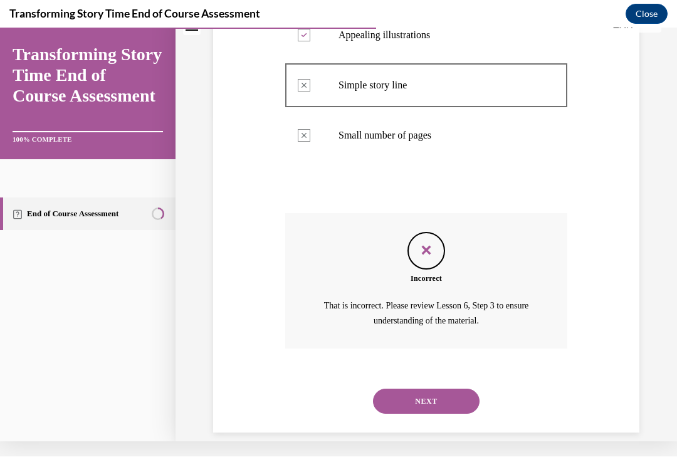
click at [454, 389] on button "NEXT" at bounding box center [426, 401] width 107 height 25
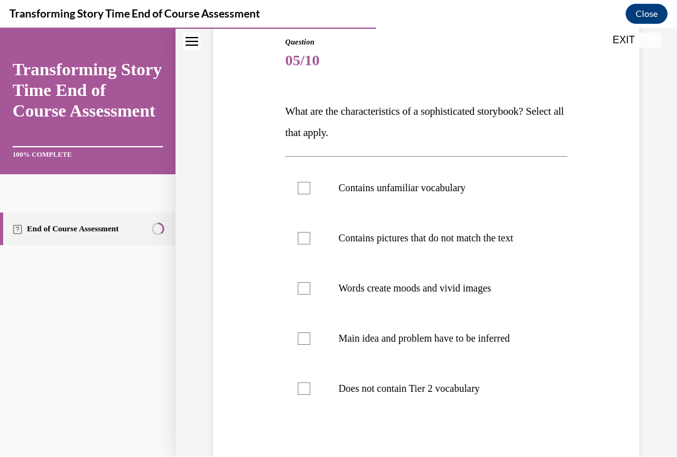
scroll to position [164, 0]
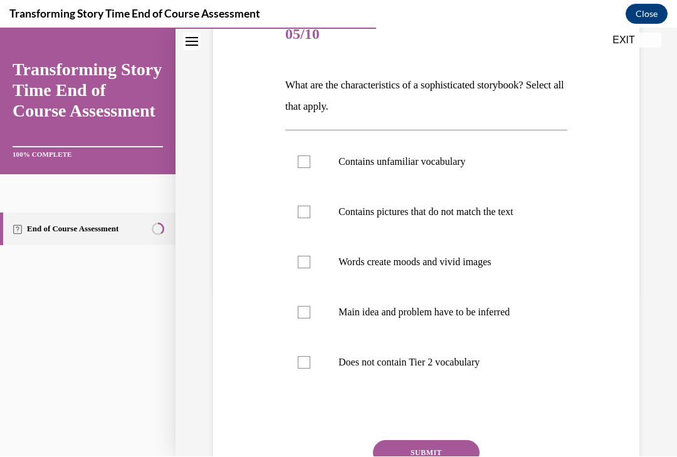
click at [306, 359] on div at bounding box center [304, 362] width 13 height 13
click at [306, 359] on input "Does not contain Tier 2 vocabulary" at bounding box center [304, 362] width 13 height 13
click at [315, 364] on label "Does not contain Tier 2 vocabulary" at bounding box center [426, 362] width 282 height 50
click at [310, 364] on input "Does not contain Tier 2 vocabulary" at bounding box center [304, 362] width 13 height 13
checkbox input "false"
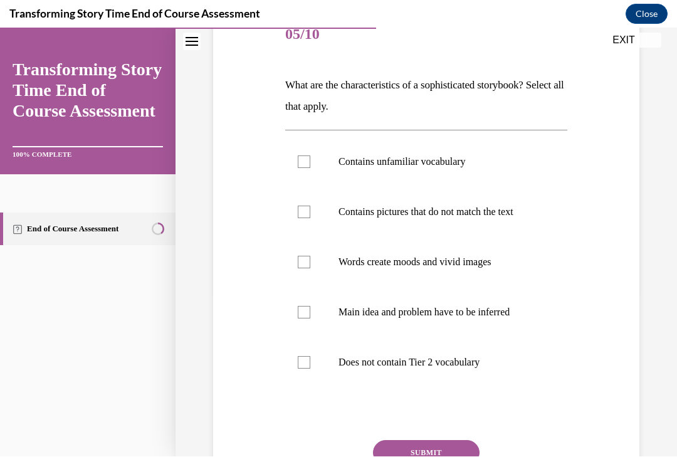
click at [310, 169] on label "Contains unfamiliar vocabulary" at bounding box center [426, 162] width 282 height 50
click at [310, 168] on input "Contains unfamiliar vocabulary" at bounding box center [304, 161] width 13 height 13
checkbox input "true"
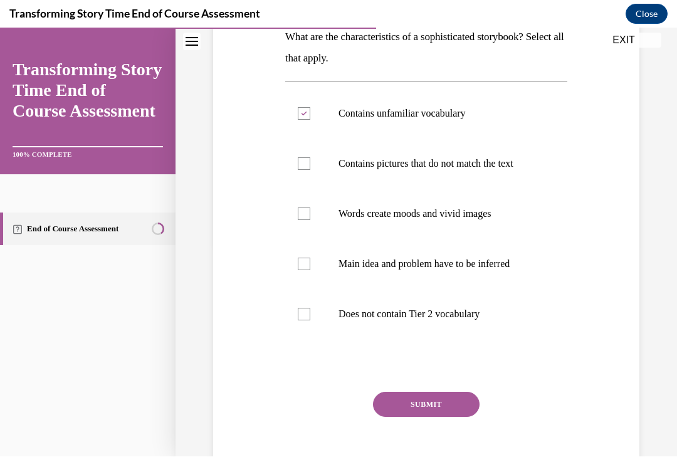
scroll to position [212, 0]
click at [297, 313] on label "Does not contain Tier 2 vocabulary" at bounding box center [426, 314] width 282 height 50
click at [298, 313] on input "Does not contain Tier 2 vocabulary" at bounding box center [304, 314] width 13 height 13
checkbox input "true"
click at [448, 414] on button "SUBMIT" at bounding box center [426, 404] width 107 height 25
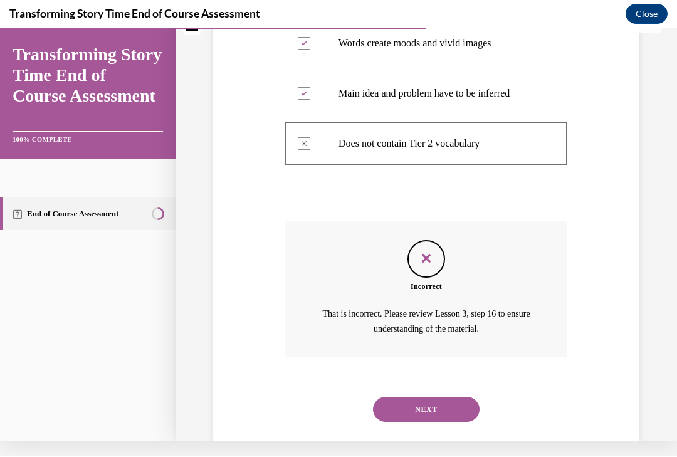
scroll to position [375, 0]
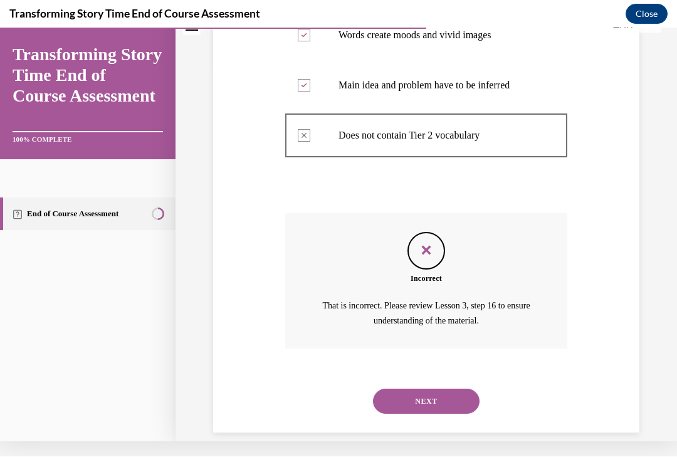
click at [421, 389] on button "NEXT" at bounding box center [426, 401] width 107 height 25
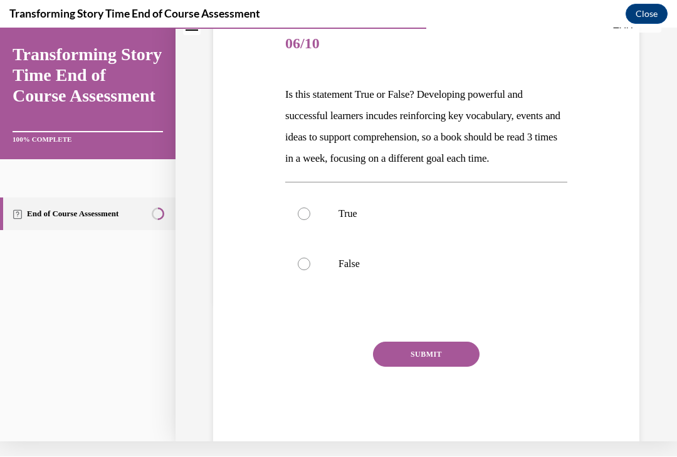
scroll to position [0, 0]
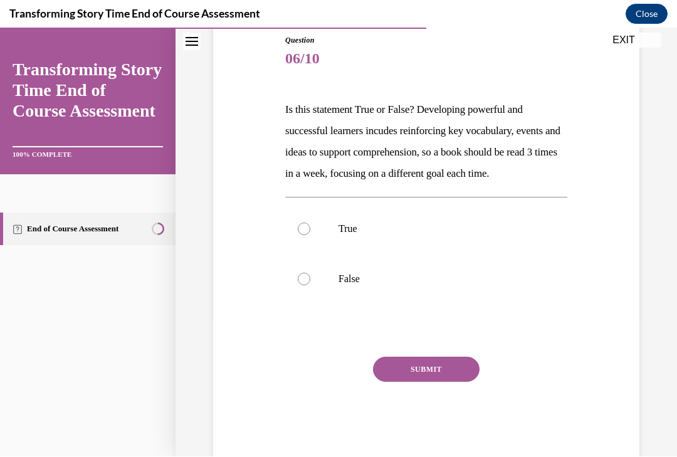
click at [300, 235] on div at bounding box center [304, 229] width 13 height 13
click at [300, 235] on input "True" at bounding box center [304, 229] width 13 height 13
radio input "true"
click at [449, 382] on button "SUBMIT" at bounding box center [426, 369] width 107 height 25
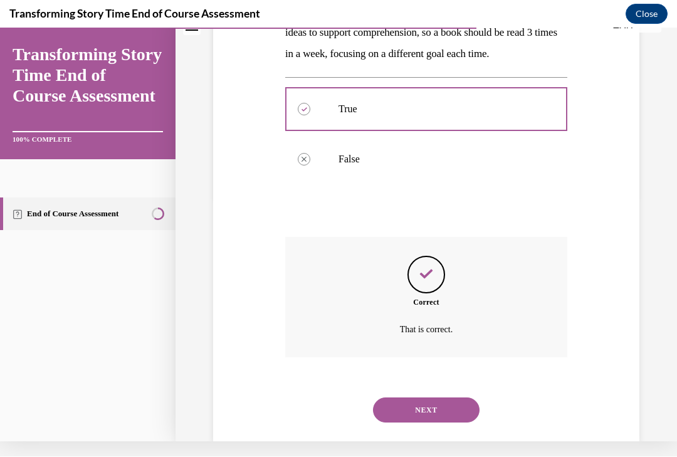
scroll to position [275, 0]
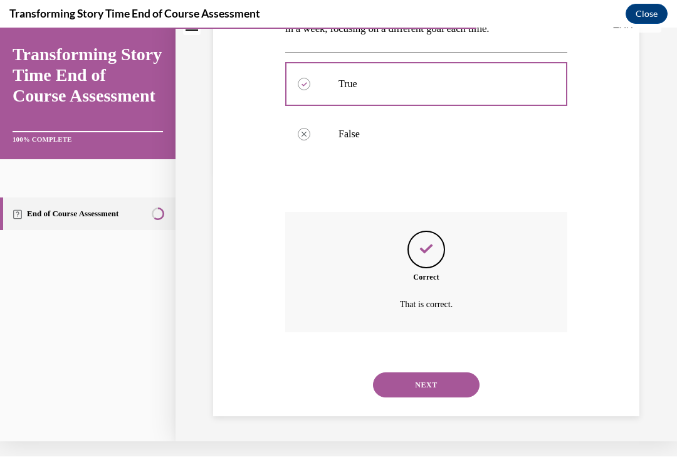
click at [449, 383] on button "NEXT" at bounding box center [426, 384] width 107 height 25
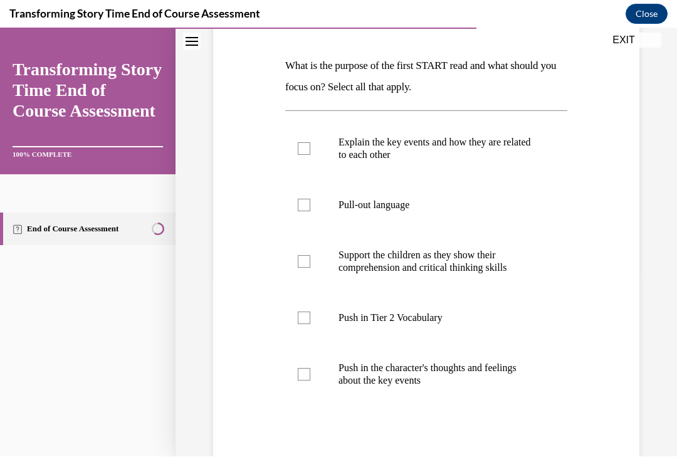
scroll to position [183, 0]
click at [316, 256] on label "Support the children as they show their comprehension and critical thinking ski…" at bounding box center [426, 261] width 282 height 63
click at [310, 256] on input "Support the children as they show their comprehension and critical thinking ski…" at bounding box center [304, 261] width 13 height 13
checkbox input "true"
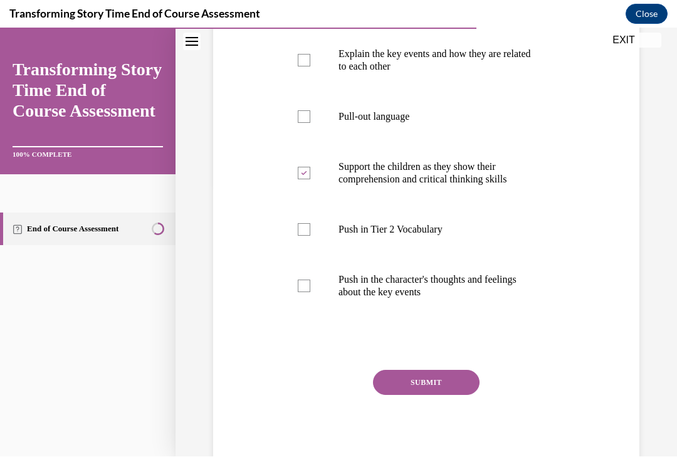
scroll to position [288, 0]
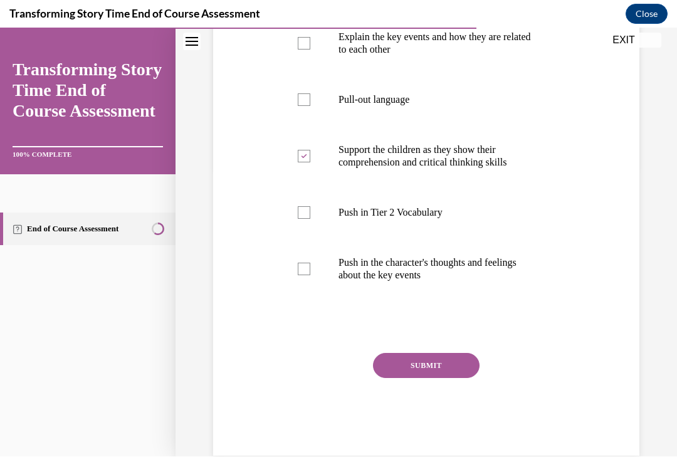
click at [311, 268] on label "Push in the character's thoughts and feelings about the key events" at bounding box center [426, 269] width 282 height 63
click at [310, 268] on input "Push in the character's thoughts and feelings about the key events" at bounding box center [304, 269] width 13 height 13
checkbox input "true"
click at [451, 372] on button "SUBMIT" at bounding box center [426, 365] width 107 height 25
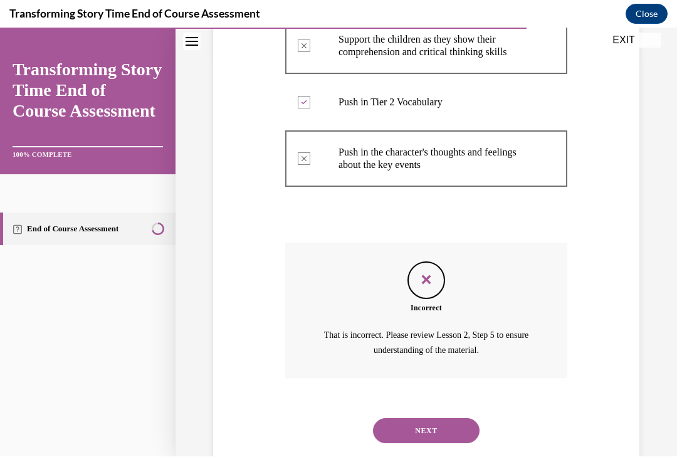
scroll to position [413, 0]
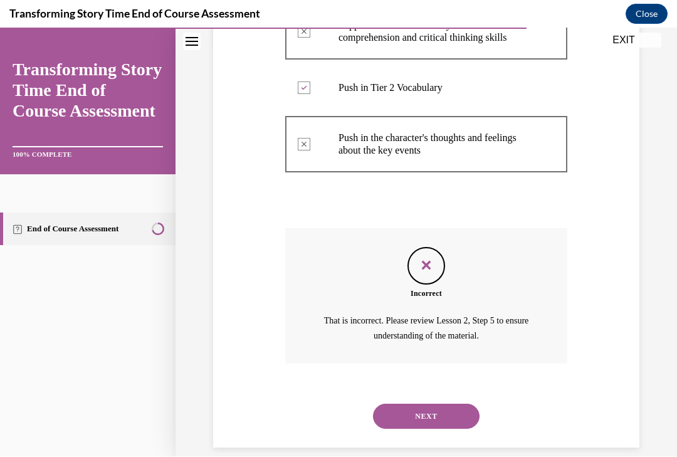
click at [436, 409] on button "NEXT" at bounding box center [426, 416] width 107 height 25
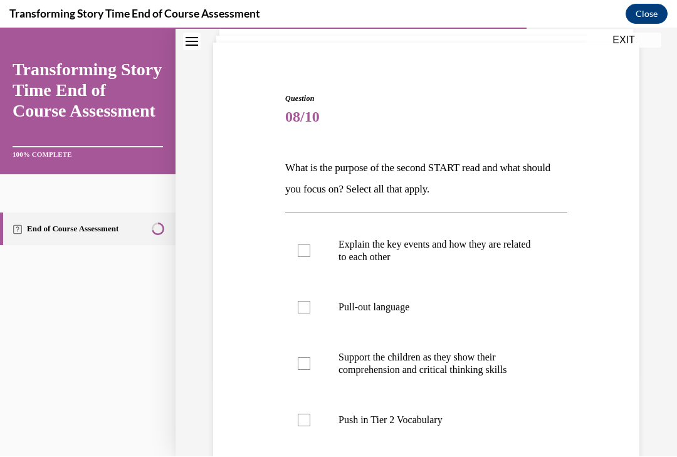
scroll to position [86, 0]
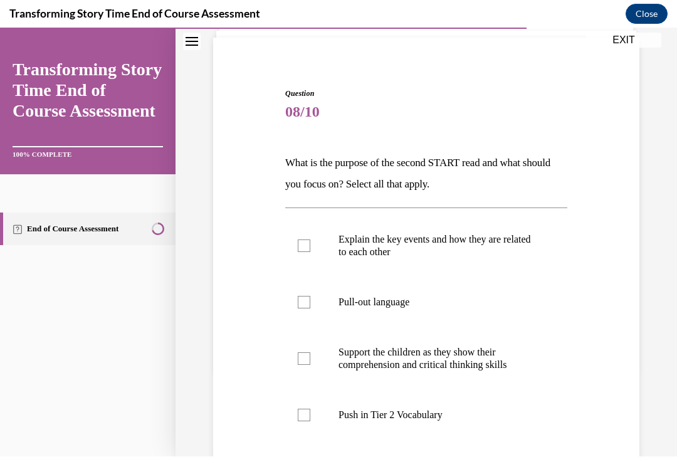
click at [305, 307] on div at bounding box center [304, 302] width 13 height 13
click at [305, 307] on input "Pull-out language" at bounding box center [304, 302] width 13 height 13
checkbox input "true"
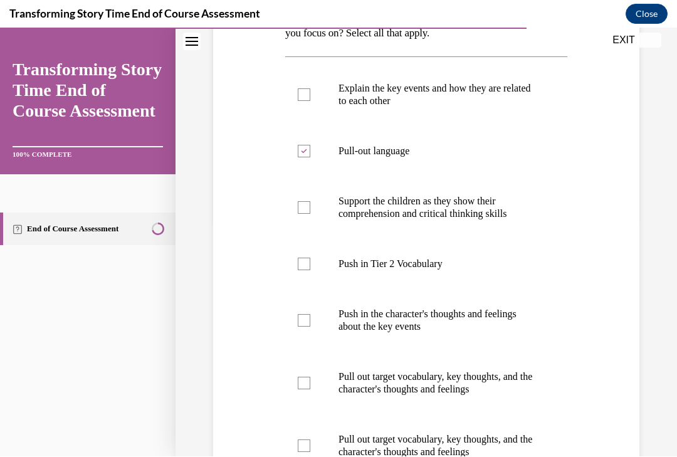
scroll to position [237, 0]
click at [315, 268] on label "Push in Tier 2 Vocabulary" at bounding box center [426, 264] width 282 height 50
click at [310, 268] on input "Push in Tier 2 Vocabulary" at bounding box center [304, 264] width 13 height 13
checkbox input "true"
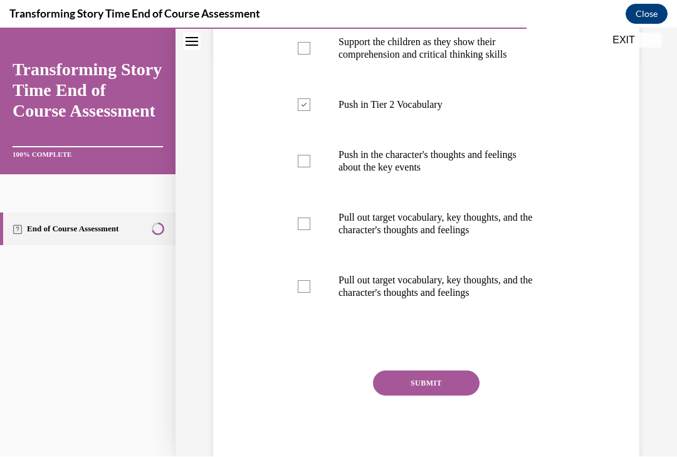
scroll to position [397, 0]
click at [313, 224] on label "Pull out target vocabulary, key thoughts, and the character's thoughts and feel…" at bounding box center [426, 223] width 282 height 63
click at [310, 224] on input "Pull out target vocabulary, key thoughts, and the character's thoughts and feel…" at bounding box center [304, 223] width 13 height 13
checkbox input "true"
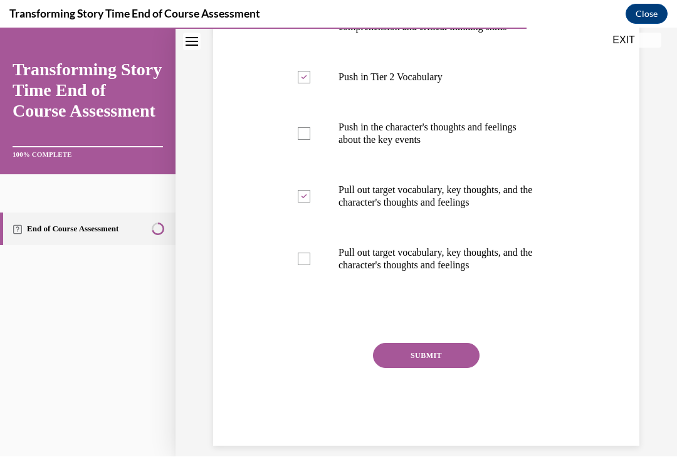
scroll to position [423, 0]
click at [309, 264] on div at bounding box center [304, 259] width 13 height 13
click at [309, 264] on input "Pull out target vocabulary, key thoughts, and the character's thoughts and feel…" at bounding box center [304, 259] width 13 height 13
checkbox input "true"
click at [456, 364] on button "SUBMIT" at bounding box center [426, 356] width 107 height 25
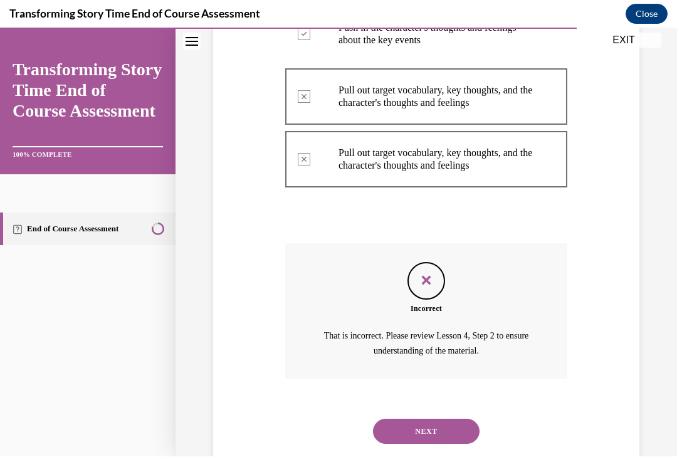
scroll to position [538, 0]
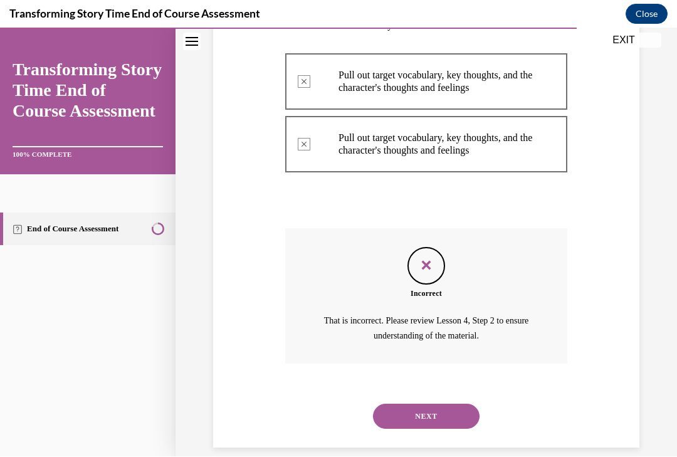
click at [453, 404] on button "NEXT" at bounding box center [426, 416] width 107 height 25
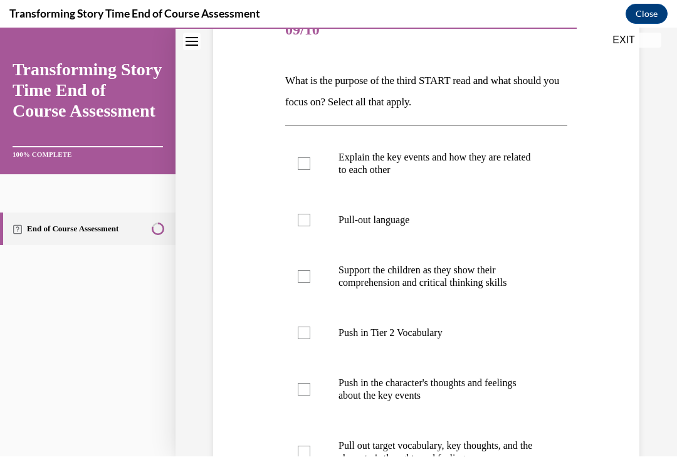
scroll to position [168, 0]
click at [303, 234] on label "Pull-out language" at bounding box center [426, 220] width 282 height 50
click at [303, 226] on input "Pull-out language" at bounding box center [304, 220] width 13 height 13
checkbox input "true"
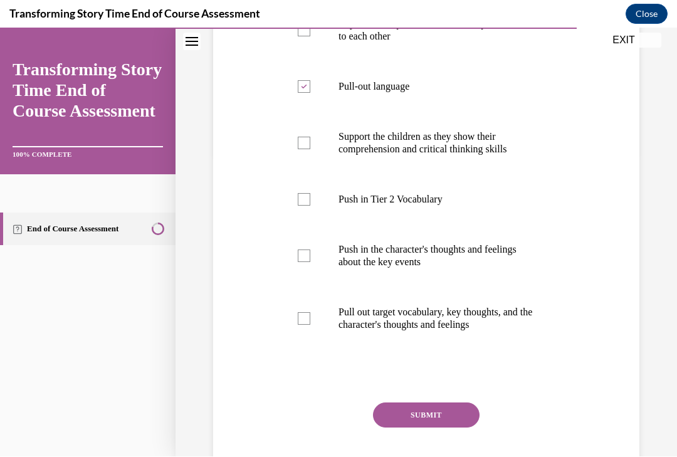
scroll to position [302, 0]
click at [297, 258] on label "Push in the character's thoughts and feelings about the key events" at bounding box center [426, 255] width 282 height 63
click at [298, 258] on input "Push in the character's thoughts and feelings about the key events" at bounding box center [304, 255] width 13 height 13
checkbox input "true"
click at [459, 417] on button "SUBMIT" at bounding box center [426, 414] width 107 height 25
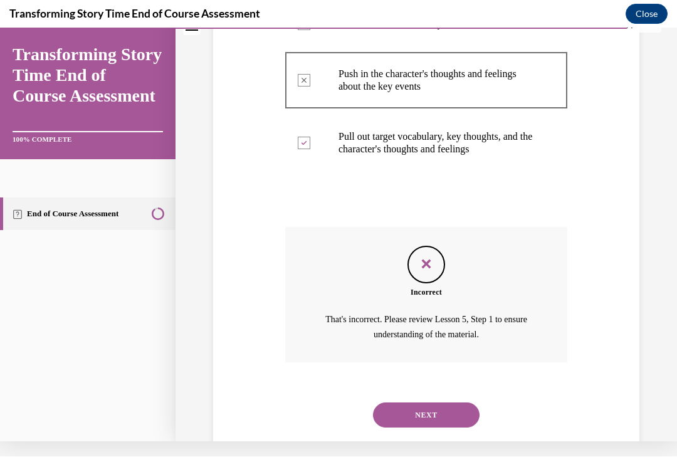
scroll to position [476, 0]
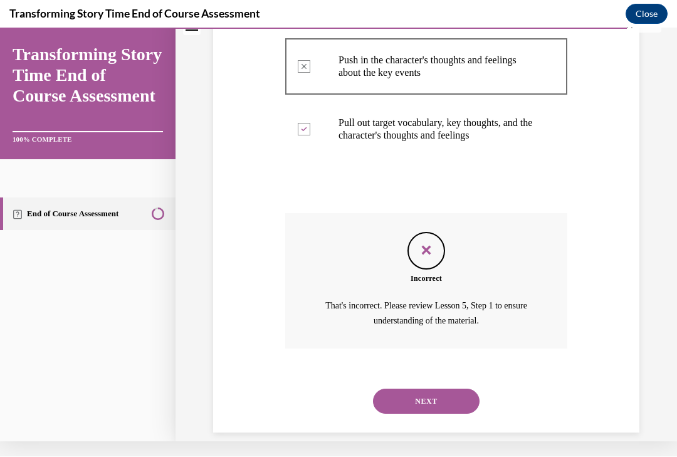
click at [445, 389] on button "NEXT" at bounding box center [426, 401] width 107 height 25
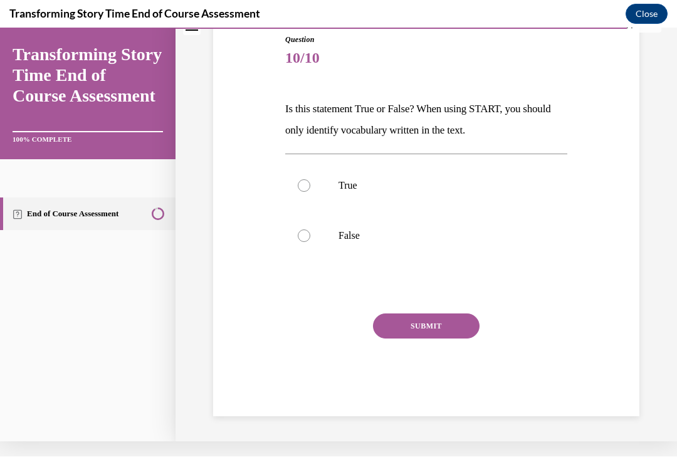
scroll to position [110, 0]
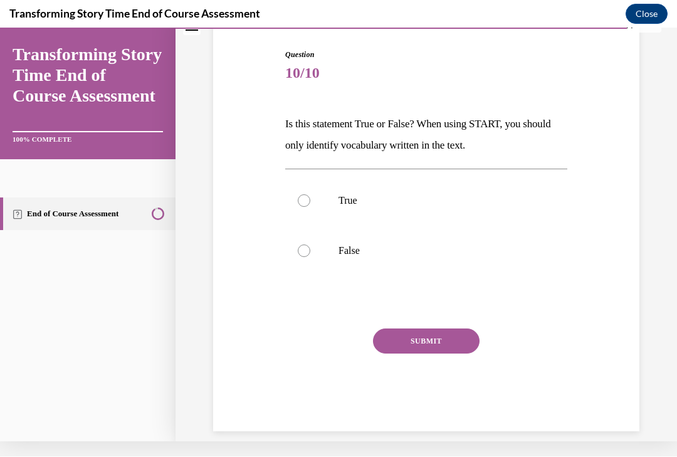
click at [305, 256] on div at bounding box center [304, 250] width 13 height 13
click at [305, 256] on input "False" at bounding box center [304, 250] width 13 height 13
radio input "true"
click at [456, 340] on button "SUBMIT" at bounding box center [426, 340] width 107 height 25
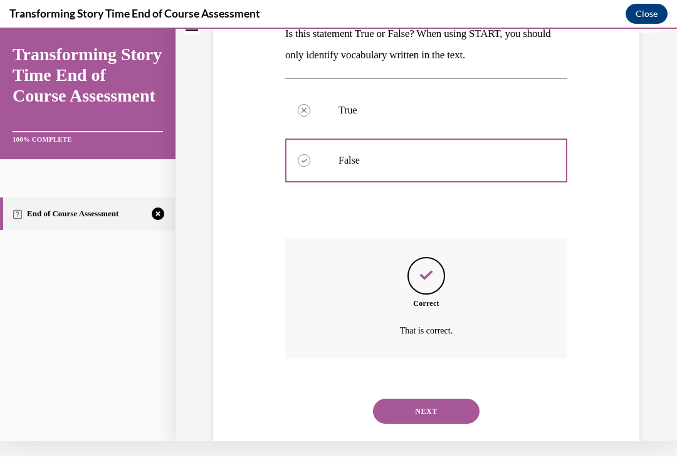
scroll to position [211, 0]
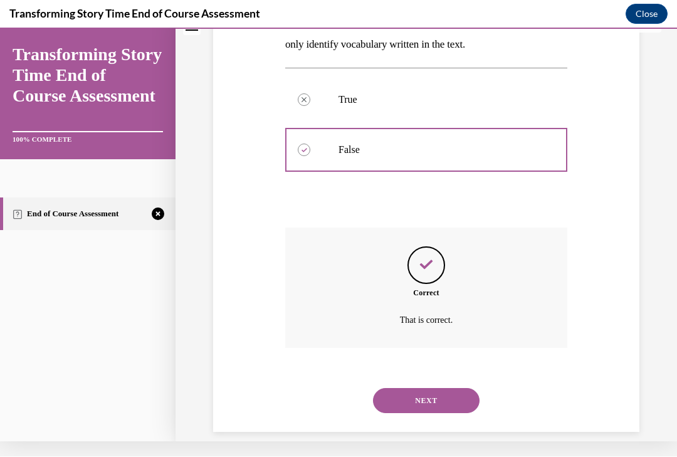
click at [451, 388] on button "NEXT" at bounding box center [426, 400] width 107 height 25
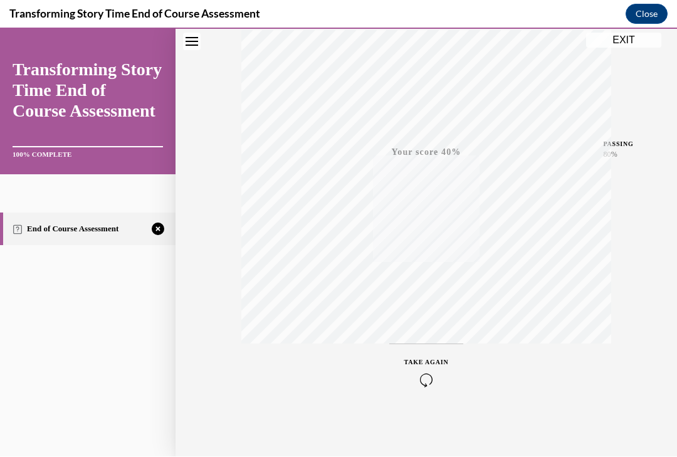
scroll to position [214, 0]
click at [436, 369] on div "TAKE AGAIN" at bounding box center [426, 371] width 45 height 29
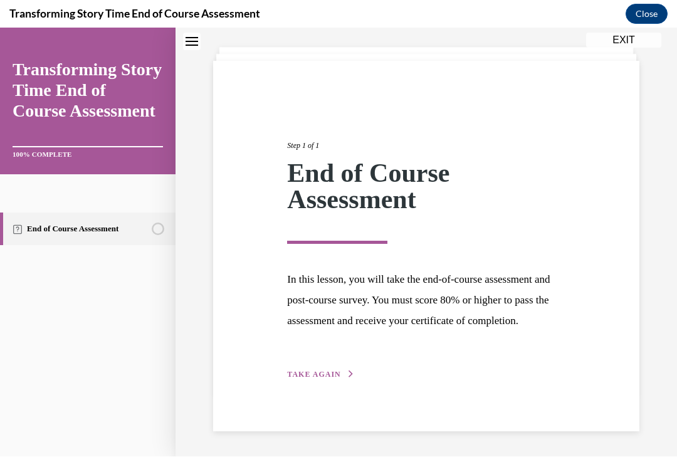
scroll to position [83, 0]
click at [336, 376] on span "TAKE AGAIN" at bounding box center [313, 374] width 53 height 9
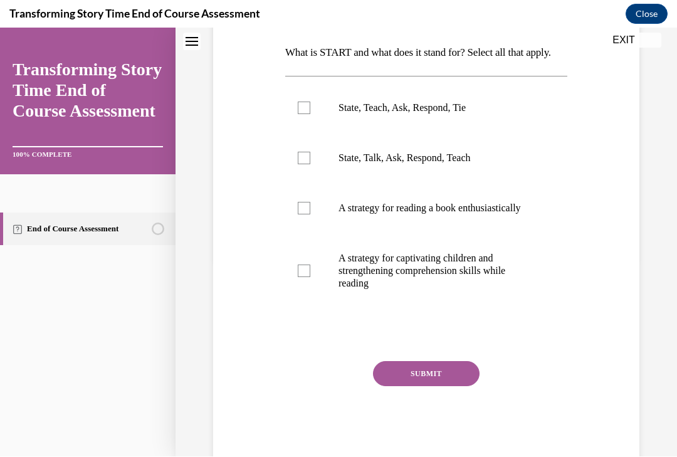
scroll to position [196, 0]
click at [312, 125] on label "State, Teach, Ask, Respond, Tie" at bounding box center [426, 108] width 282 height 50
click at [310, 114] on input "State, Teach, Ask, Respond, Tie" at bounding box center [304, 108] width 13 height 13
checkbox input "true"
click at [430, 386] on button "SUBMIT" at bounding box center [426, 373] width 107 height 25
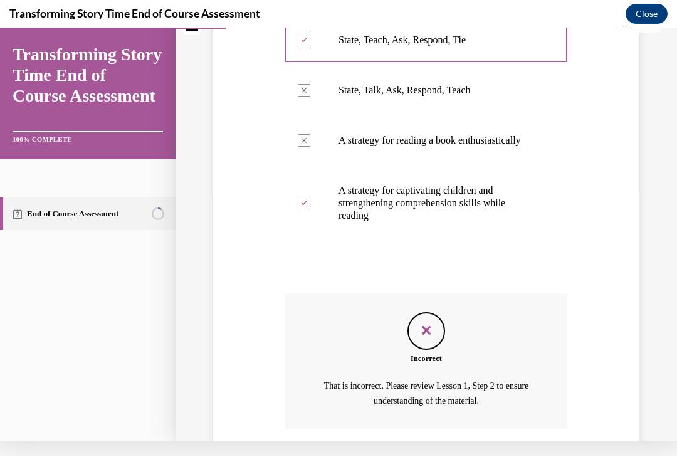
scroll to position [249, 0]
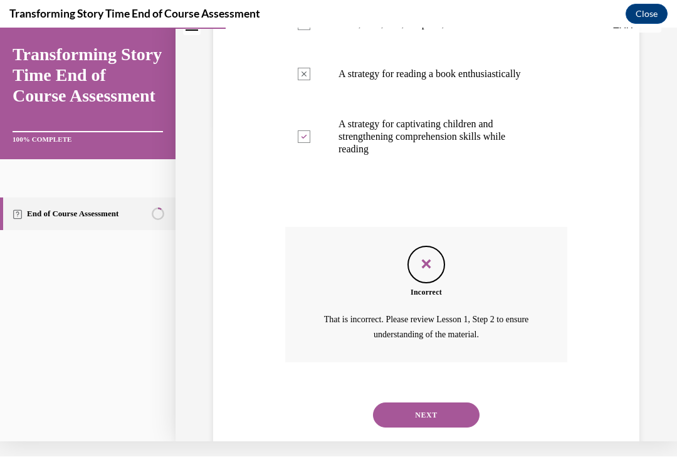
click at [451, 422] on button "NEXT" at bounding box center [426, 414] width 107 height 25
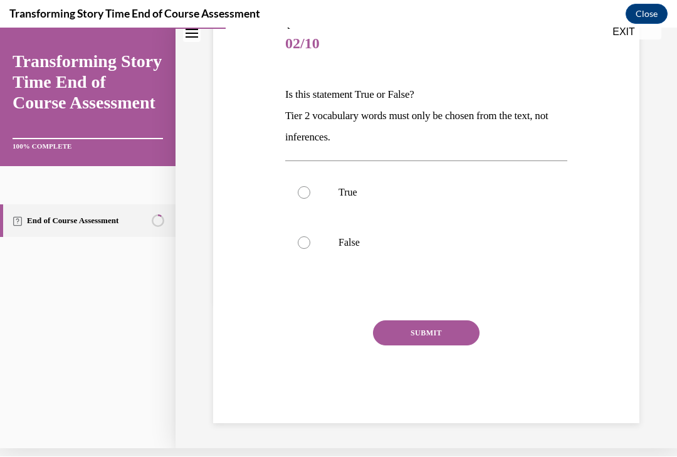
scroll to position [131, 0]
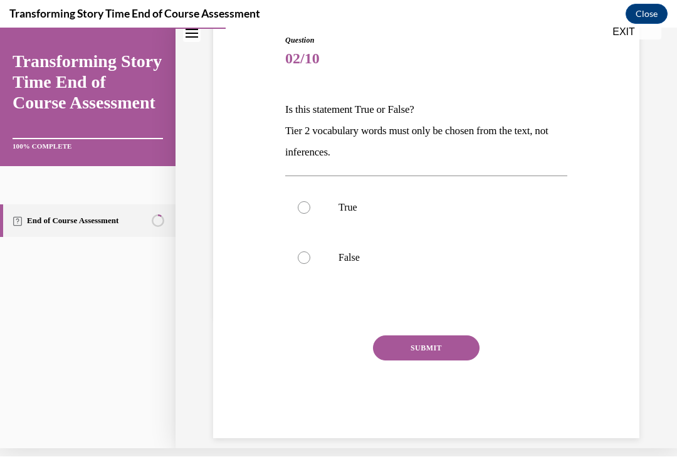
click at [317, 260] on label "False" at bounding box center [426, 258] width 282 height 50
click at [310, 260] on input "False" at bounding box center [304, 257] width 13 height 13
radio input "true"
click at [443, 356] on button "SUBMIT" at bounding box center [426, 347] width 107 height 25
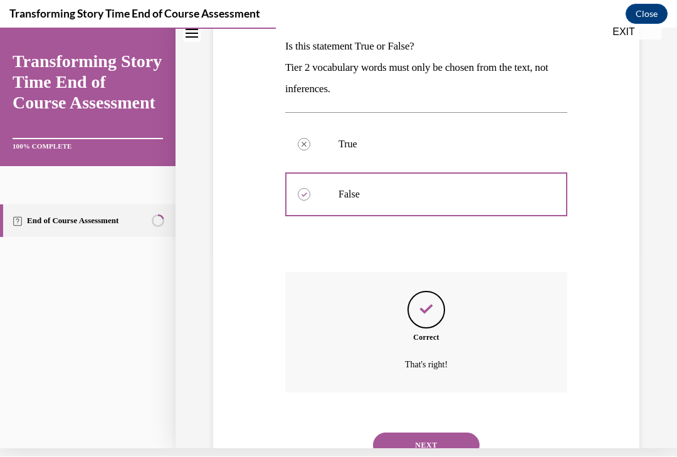
scroll to position [232, 0]
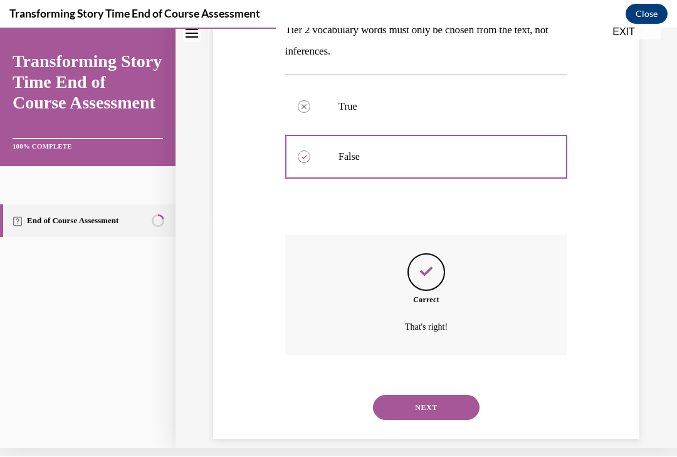
click at [438, 395] on button "NEXT" at bounding box center [426, 407] width 107 height 25
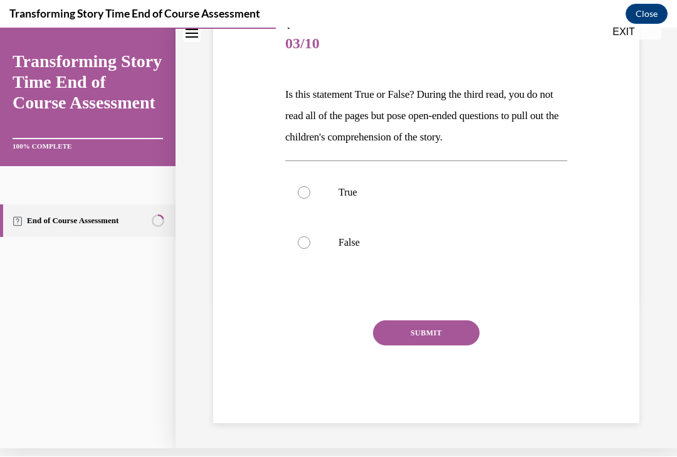
scroll to position [131, 0]
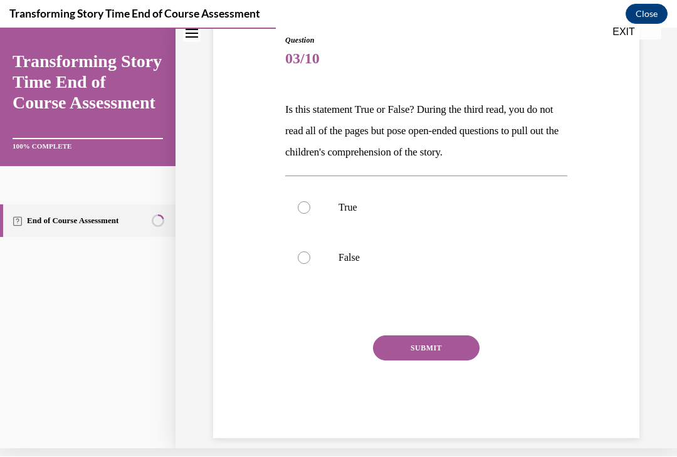
click at [303, 213] on div at bounding box center [304, 207] width 13 height 13
click at [303, 213] on input "True" at bounding box center [304, 207] width 13 height 13
radio input "true"
click at [428, 349] on button "SUBMIT" at bounding box center [426, 347] width 107 height 25
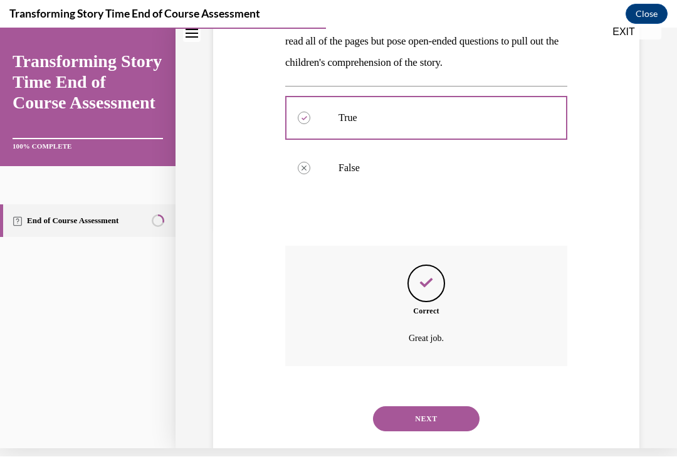
scroll to position [232, 0]
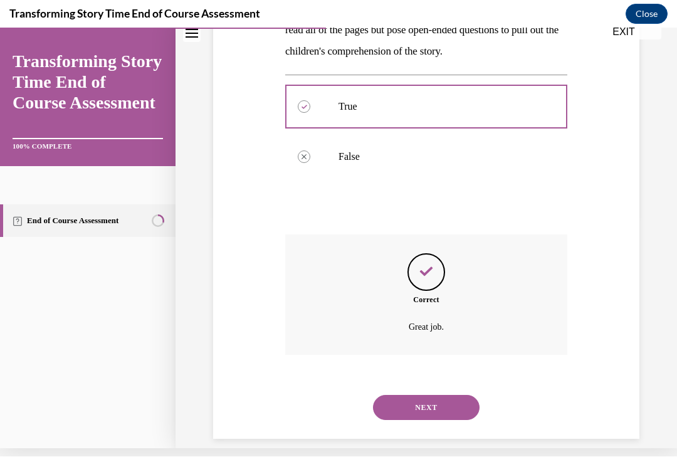
click at [459, 395] on button "NEXT" at bounding box center [426, 407] width 107 height 25
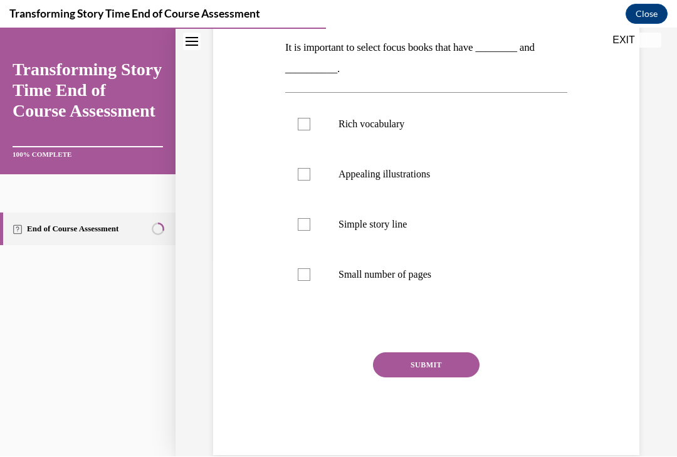
scroll to position [201, 0]
click at [309, 228] on div at bounding box center [304, 224] width 13 height 13
click at [309, 228] on input "Simple story line" at bounding box center [304, 224] width 13 height 13
checkbox input "true"
click at [429, 363] on button "SUBMIT" at bounding box center [426, 364] width 107 height 25
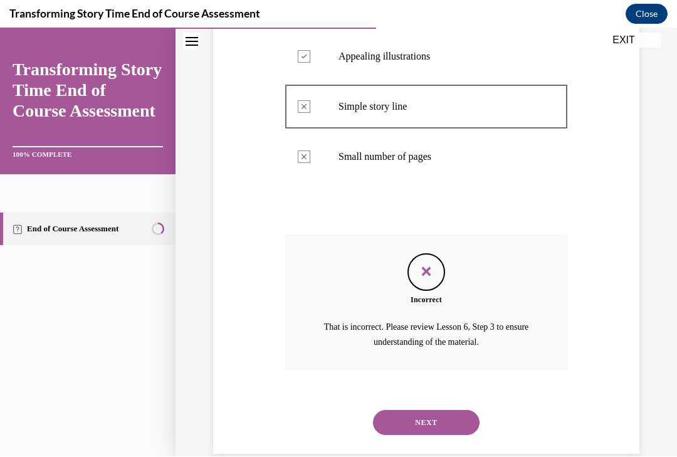
scroll to position [325, 0]
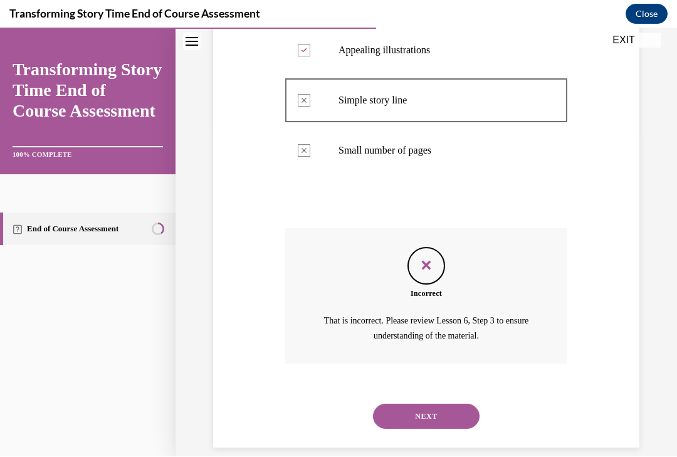
click at [426, 404] on button "NEXT" at bounding box center [426, 416] width 107 height 25
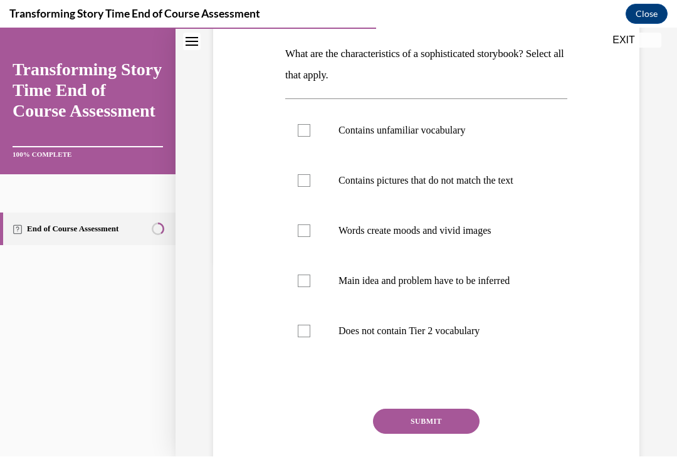
scroll to position [199, 0]
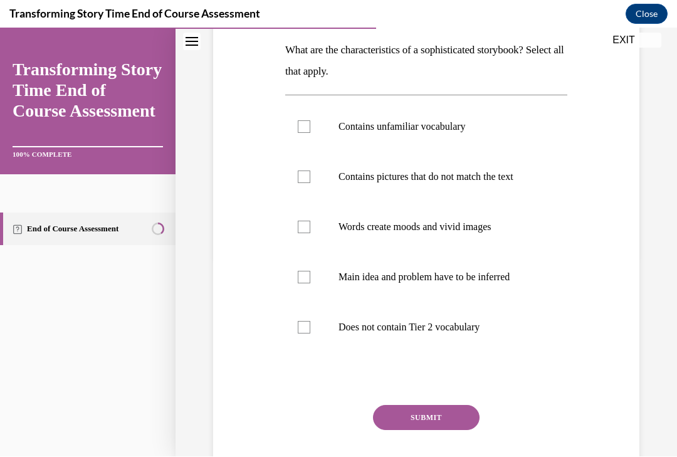
click at [300, 322] on div at bounding box center [304, 327] width 13 height 13
click at [300, 322] on input "Does not contain Tier 2 vocabulary" at bounding box center [304, 327] width 13 height 13
checkbox input "true"
click at [441, 422] on button "SUBMIT" at bounding box center [426, 417] width 107 height 25
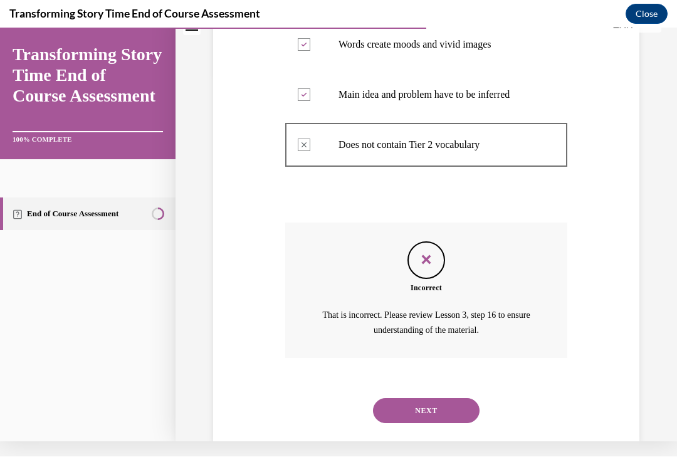
scroll to position [375, 0]
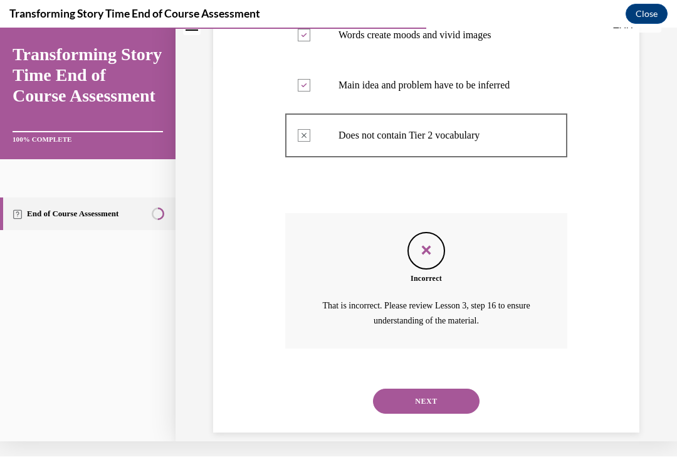
click at [446, 389] on button "NEXT" at bounding box center [426, 401] width 107 height 25
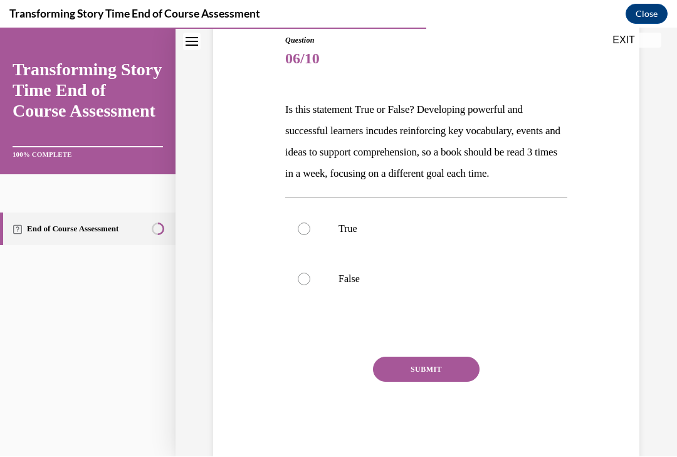
click at [310, 235] on div at bounding box center [304, 229] width 13 height 13
click at [310, 235] on input "True" at bounding box center [304, 229] width 13 height 13
radio input "true"
click at [453, 382] on button "SUBMIT" at bounding box center [426, 369] width 107 height 25
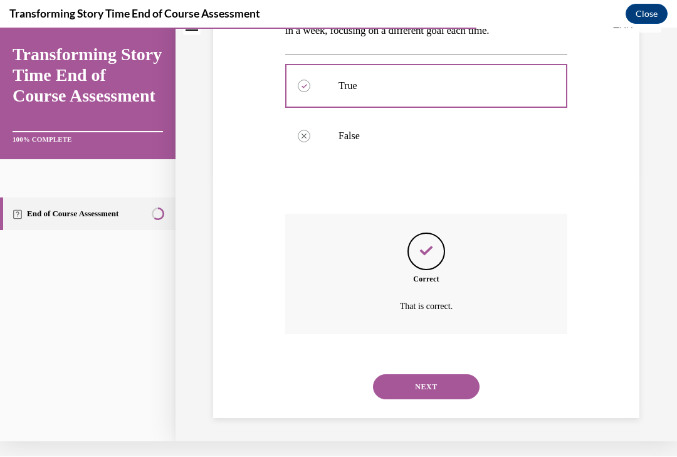
scroll to position [275, 0]
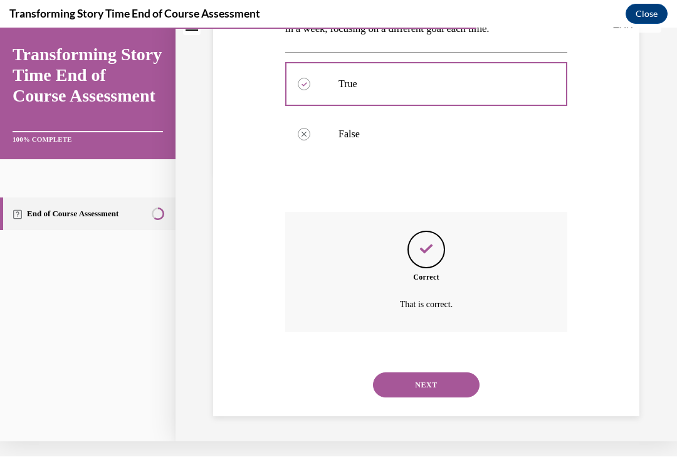
click at [435, 392] on button "NEXT" at bounding box center [426, 384] width 107 height 25
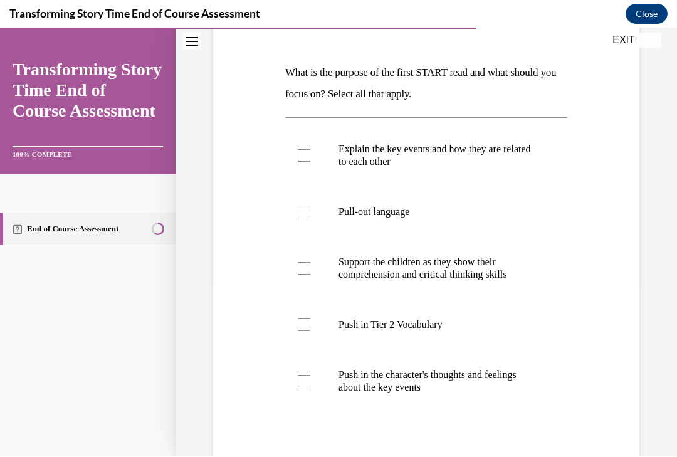
scroll to position [177, 0]
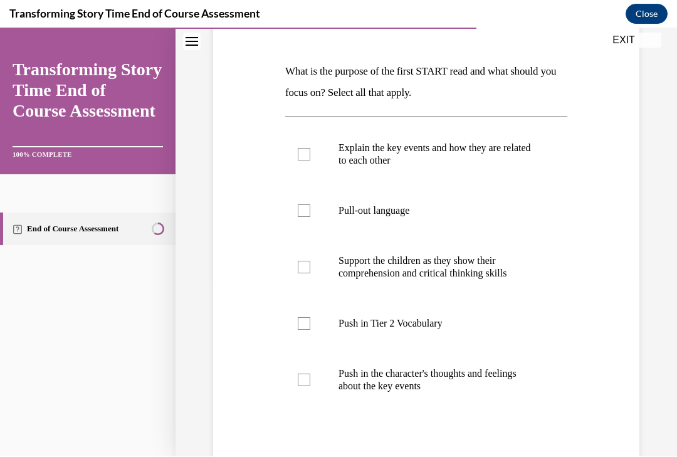
click at [302, 209] on div at bounding box center [304, 210] width 13 height 13
click at [302, 209] on input "Pull-out language" at bounding box center [304, 210] width 13 height 13
checkbox input "true"
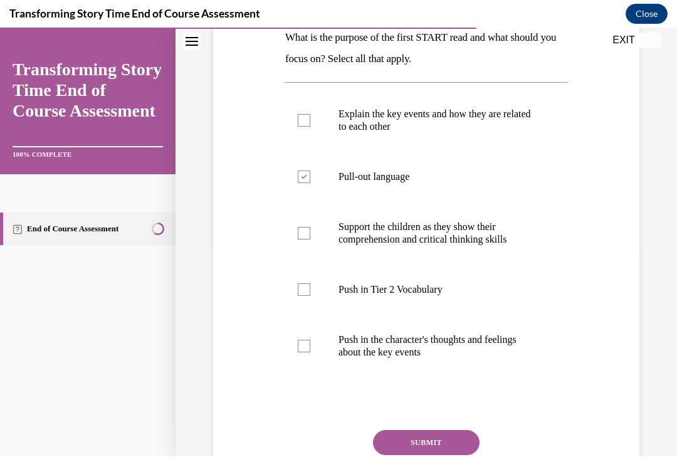
scroll to position [211, 0]
click at [311, 233] on label "Support the children as they show their comprehension and critical thinking ski…" at bounding box center [426, 233] width 282 height 63
click at [310, 233] on input "Support the children as they show their comprehension and critical thinking ski…" at bounding box center [304, 233] width 13 height 13
checkbox input "true"
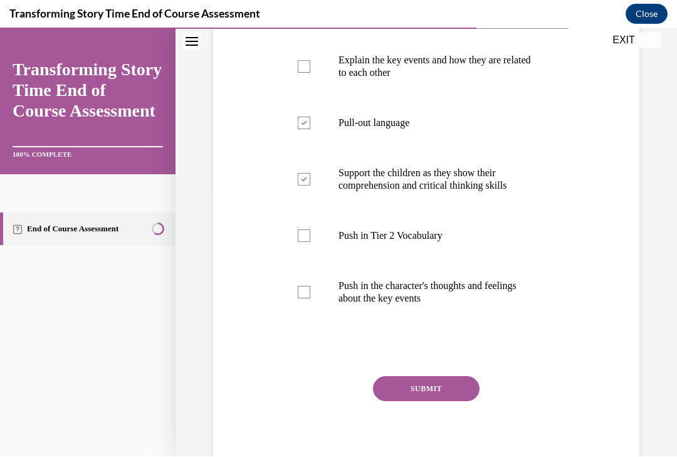
scroll to position [266, 0]
click at [308, 288] on div at bounding box center [304, 291] width 13 height 13
click at [308, 288] on input "Push in the character's thoughts and feelings about the key events" at bounding box center [304, 291] width 13 height 13
checkbox input "true"
click at [450, 391] on button "SUBMIT" at bounding box center [426, 387] width 107 height 25
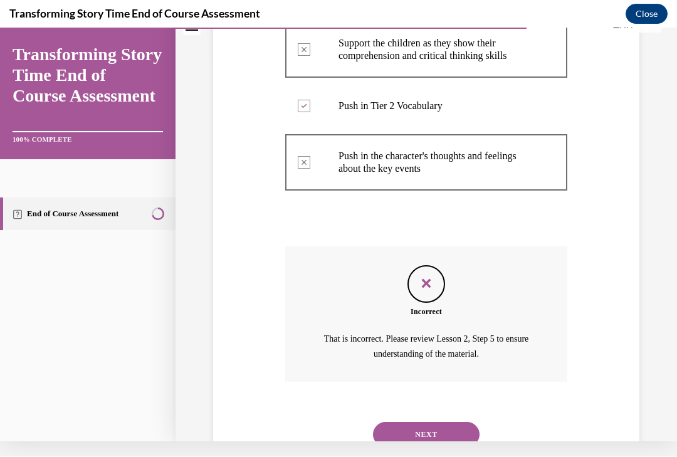
scroll to position [413, 0]
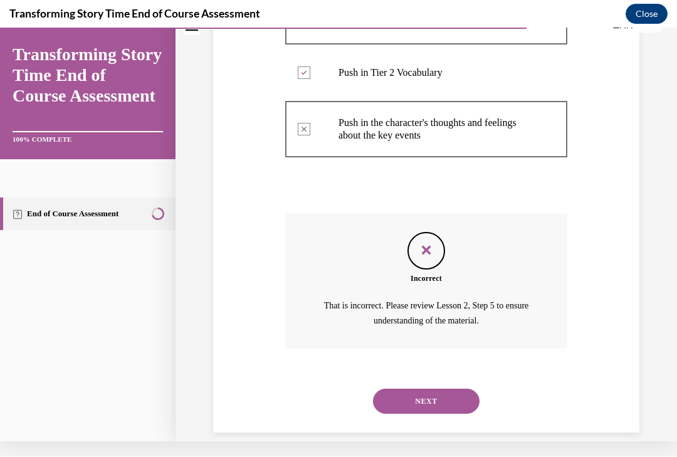
click at [463, 390] on button "NEXT" at bounding box center [426, 401] width 107 height 25
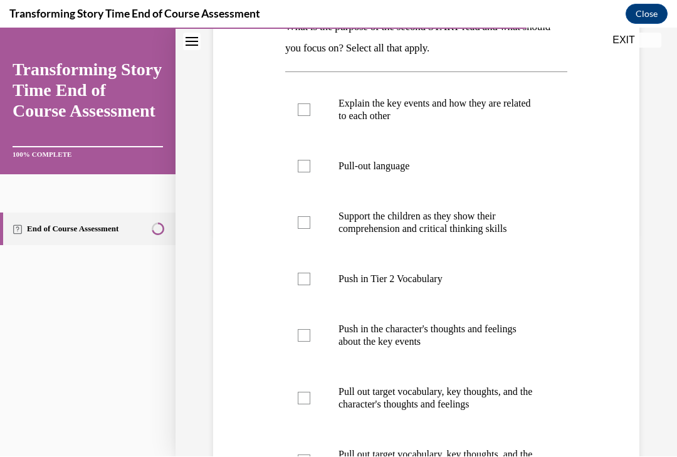
scroll to position [222, 0]
click at [316, 280] on label "Push in Tier 2 Vocabulary" at bounding box center [426, 279] width 282 height 50
click at [310, 280] on input "Push in Tier 2 Vocabulary" at bounding box center [304, 279] width 13 height 13
checkbox input "true"
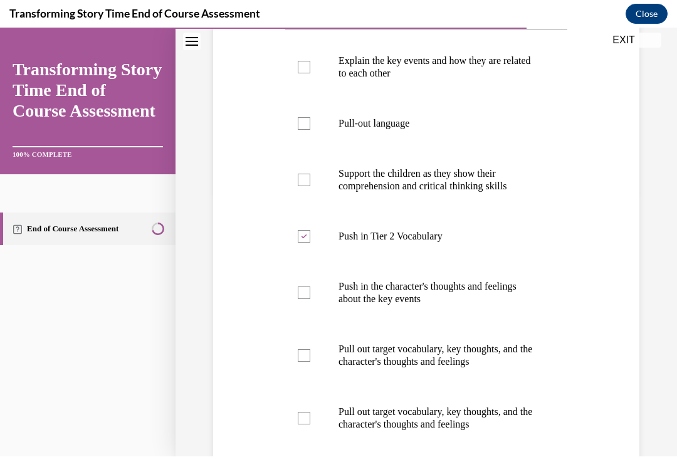
scroll to position [265, 0]
click at [305, 352] on div at bounding box center [304, 355] width 13 height 13
click at [305, 352] on input "Pull out target vocabulary, key thoughts, and the character's thoughts and feel…" at bounding box center [304, 355] width 13 height 13
checkbox input "true"
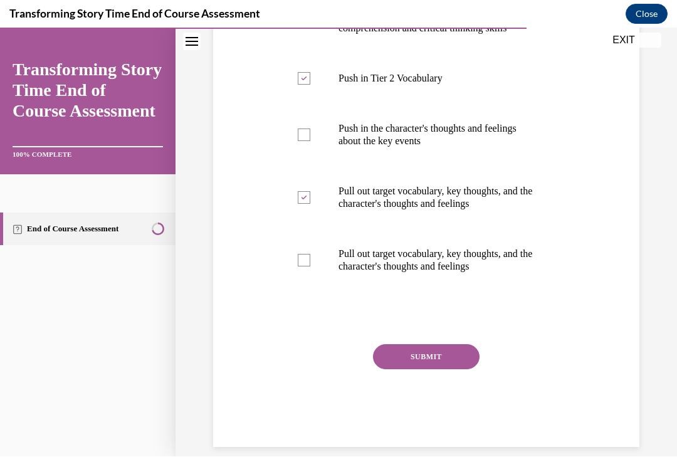
click at [448, 362] on button "SUBMIT" at bounding box center [426, 356] width 107 height 25
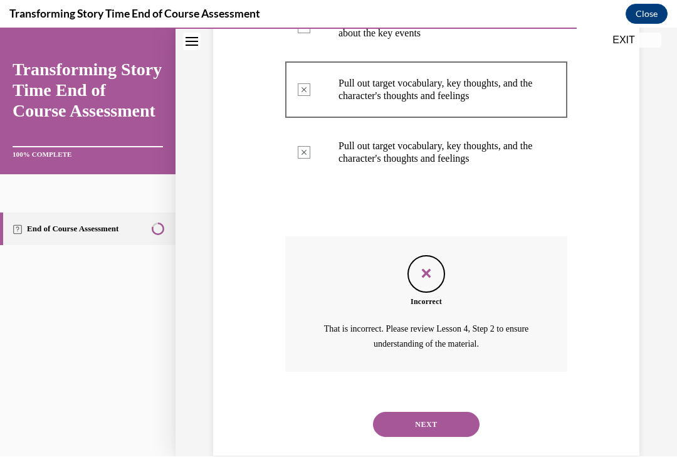
scroll to position [538, 0]
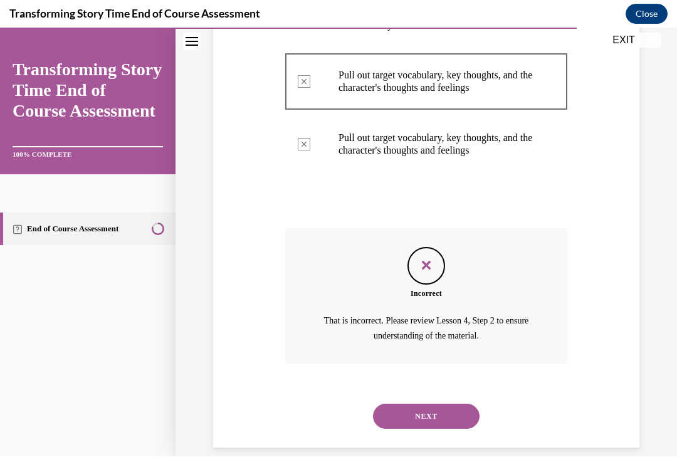
click at [445, 404] on button "NEXT" at bounding box center [426, 416] width 107 height 25
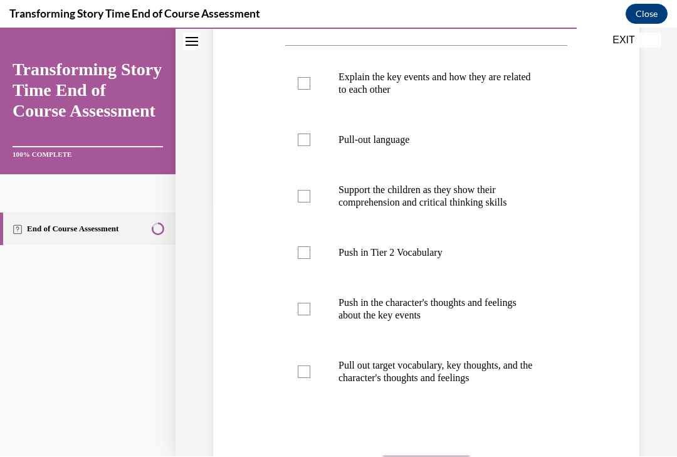
scroll to position [260, 0]
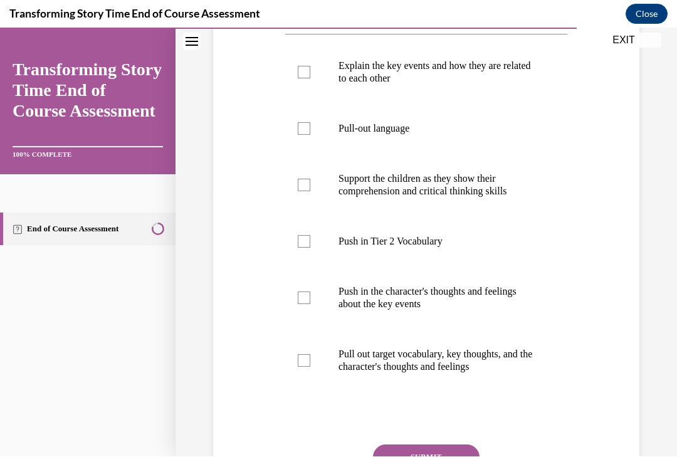
click at [307, 187] on div at bounding box center [304, 185] width 13 height 13
click at [307, 187] on input "Support the children as they show their comprehension and critical thinking ski…" at bounding box center [304, 185] width 13 height 13
checkbox input "true"
click at [308, 246] on div at bounding box center [304, 241] width 13 height 13
click at [308, 246] on input "Push in Tier 2 Vocabulary" at bounding box center [304, 241] width 13 height 13
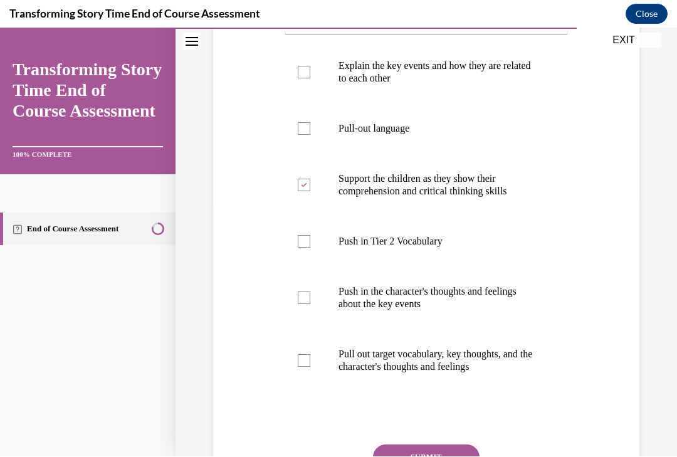
checkbox input "true"
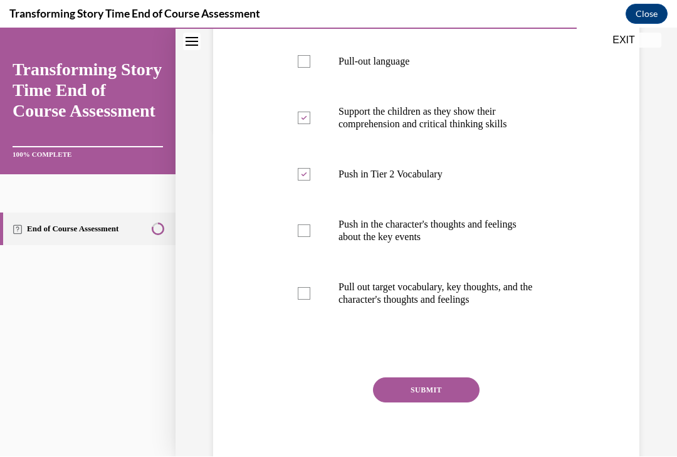
click at [449, 391] on button "SUBMIT" at bounding box center [426, 389] width 107 height 25
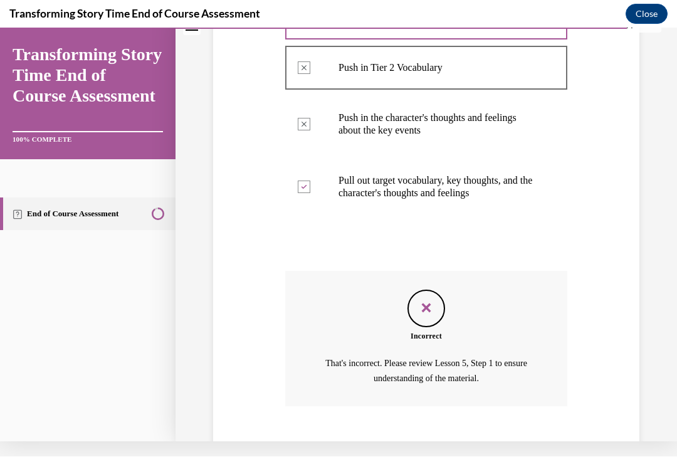
scroll to position [476, 0]
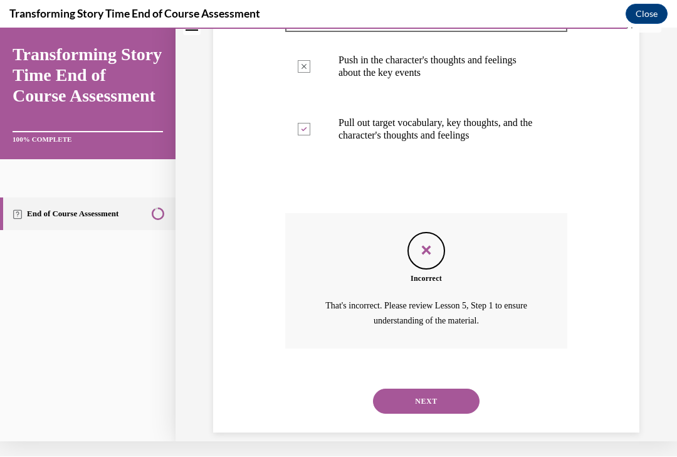
click at [454, 389] on button "NEXT" at bounding box center [426, 401] width 107 height 25
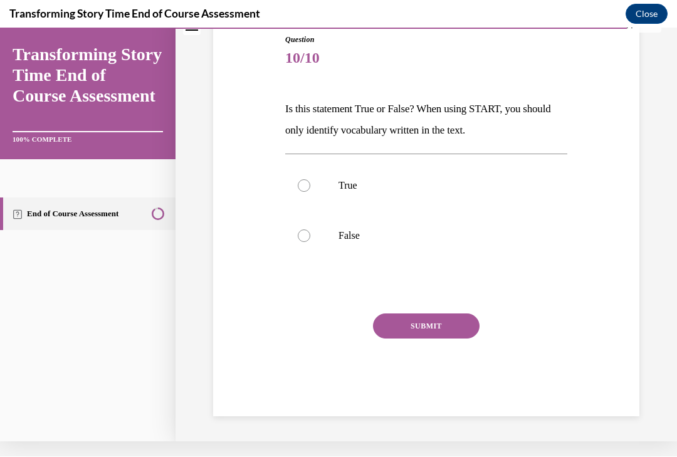
scroll to position [110, 0]
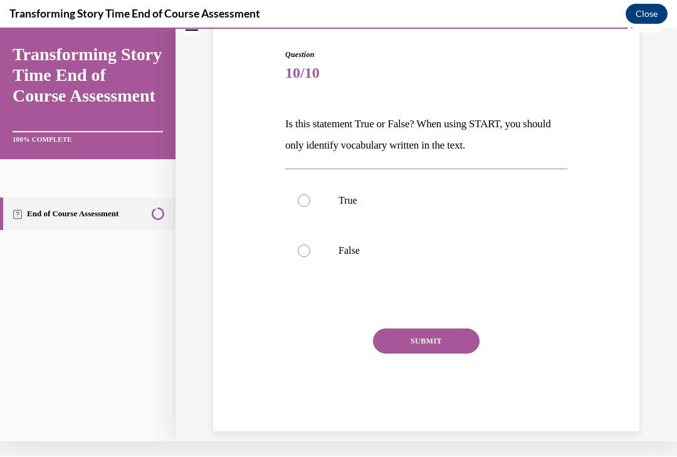
click at [302, 255] on div at bounding box center [304, 250] width 13 height 13
click at [302, 255] on input "False" at bounding box center [304, 250] width 13 height 13
radio input "true"
click at [443, 337] on button "SUBMIT" at bounding box center [426, 340] width 107 height 25
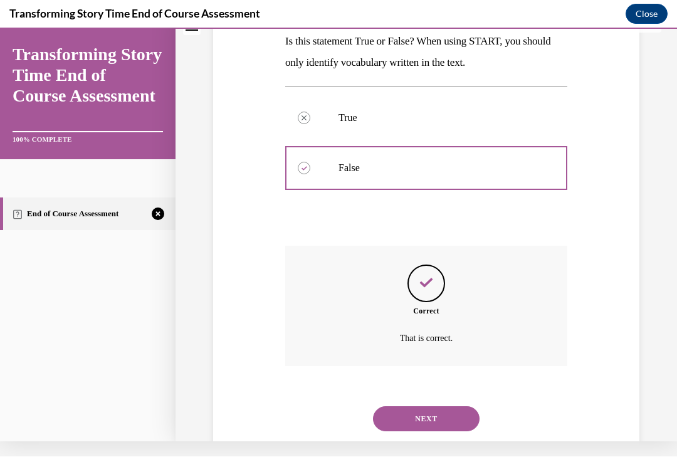
scroll to position [211, 0]
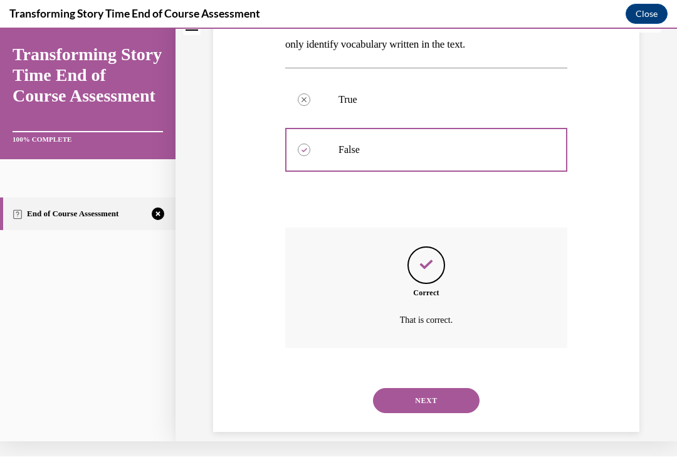
click at [454, 388] on button "NEXT" at bounding box center [426, 400] width 107 height 25
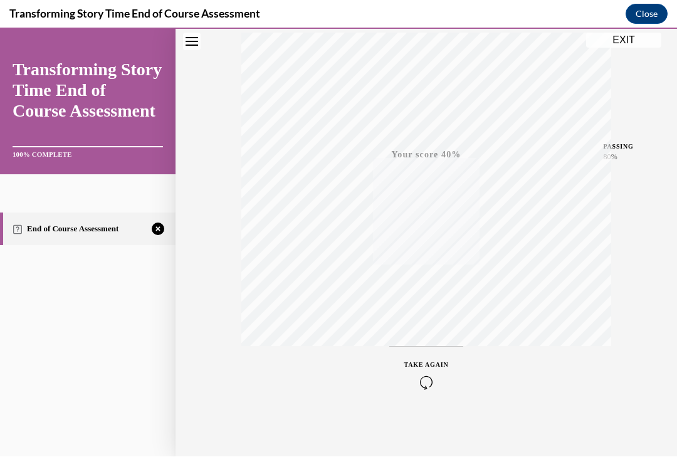
scroll to position [214, 0]
